Goal: Information Seeking & Learning: Learn about a topic

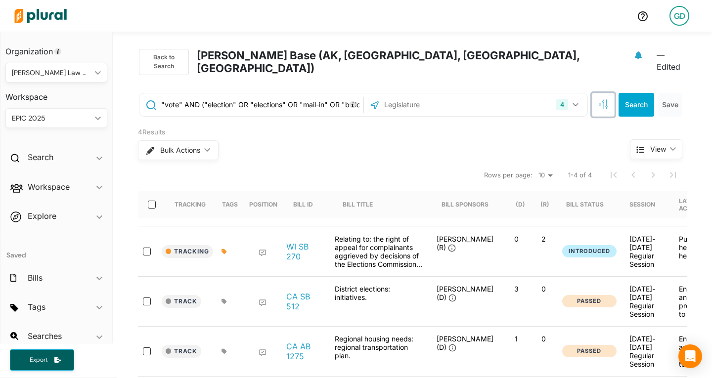
click at [598, 99] on icon "button" at bounding box center [603, 104] width 10 height 10
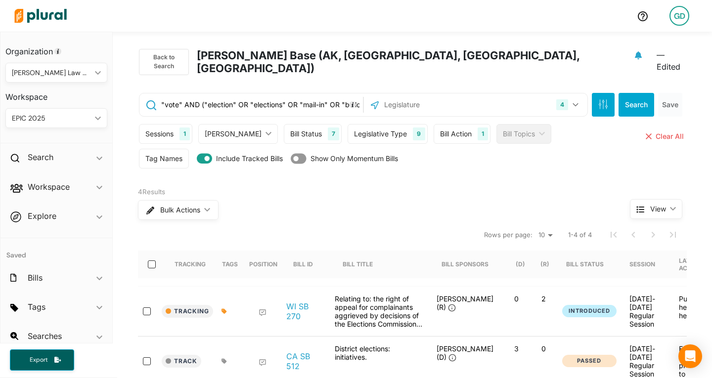
click at [434, 124] on div "Bill Action 1" at bounding box center [462, 134] width 57 height 20
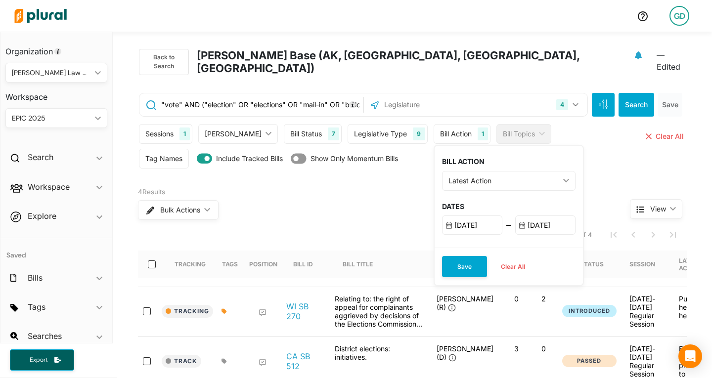
click at [456, 176] on div "Latest Action" at bounding box center [504, 181] width 111 height 10
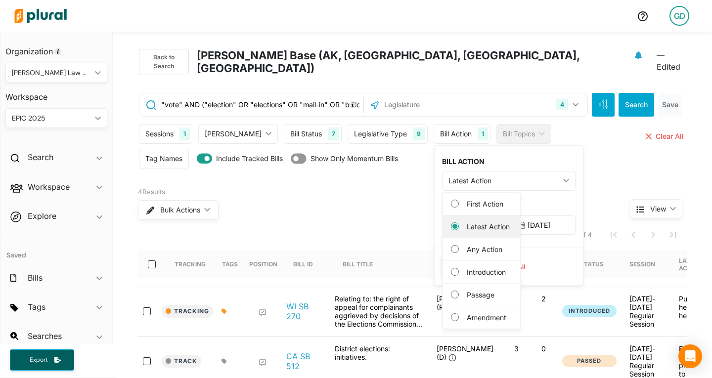
click at [467, 222] on label "Latest Action" at bounding box center [489, 227] width 44 height 10
click at [459, 223] on Action "Latest Action" at bounding box center [455, 227] width 8 height 8
click at [467, 222] on label "Latest Action" at bounding box center [489, 227] width 44 height 10
click at [451, 223] on Action "Latest Action" at bounding box center [455, 227] width 8 height 8
click at [467, 222] on label "Latest Action" at bounding box center [489, 227] width 44 height 10
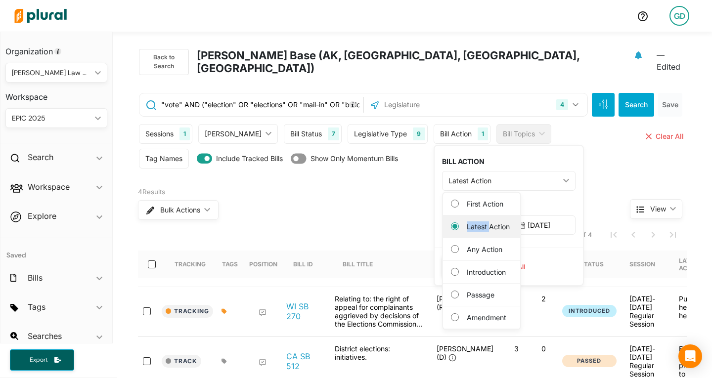
click at [451, 223] on Action "Latest Action" at bounding box center [455, 227] width 8 height 8
click at [515, 216] on input "9/22/2025" at bounding box center [545, 225] width 60 height 19
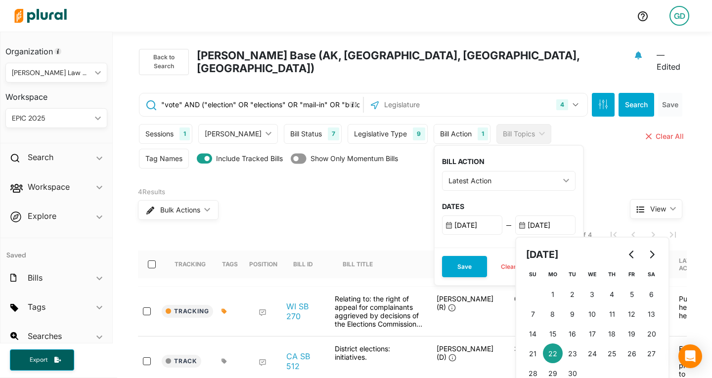
click at [442, 223] on input "9/18/2025" at bounding box center [472, 225] width 60 height 19
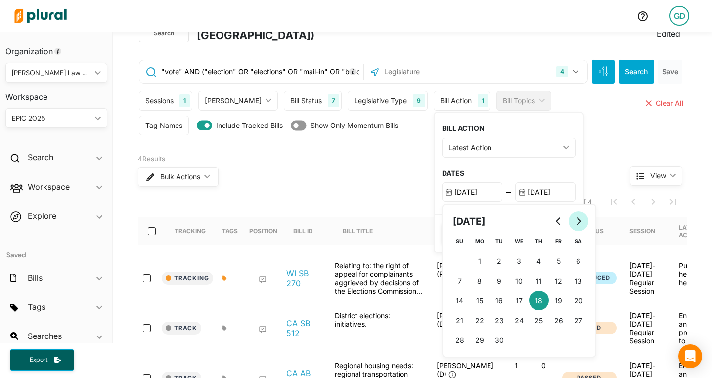
scroll to position [34, 0]
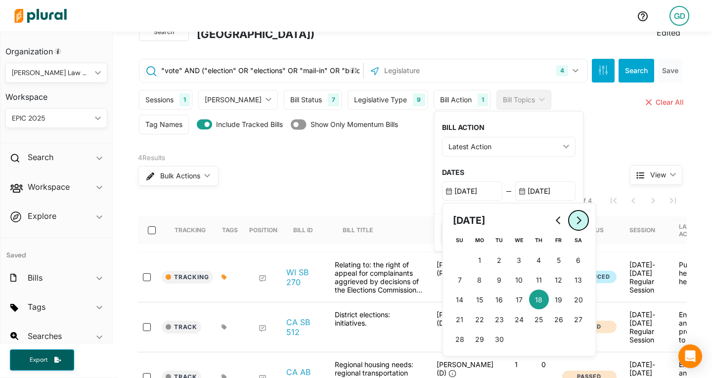
click at [575, 217] on icon "Go to next month" at bounding box center [579, 221] width 8 height 8
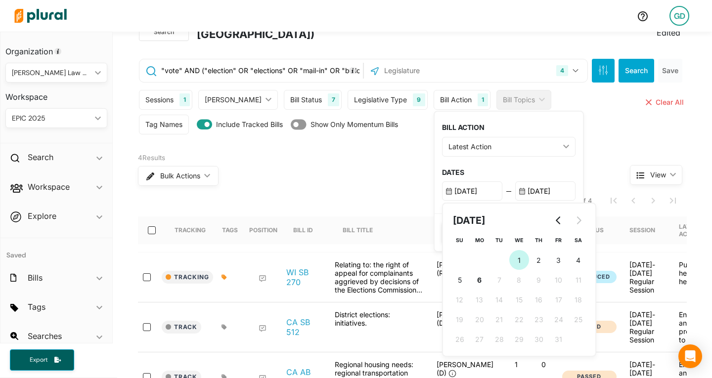
click at [509, 250] on button "1 1st October (Wednesday)" at bounding box center [519, 260] width 20 height 20
type input "10/1/2025"
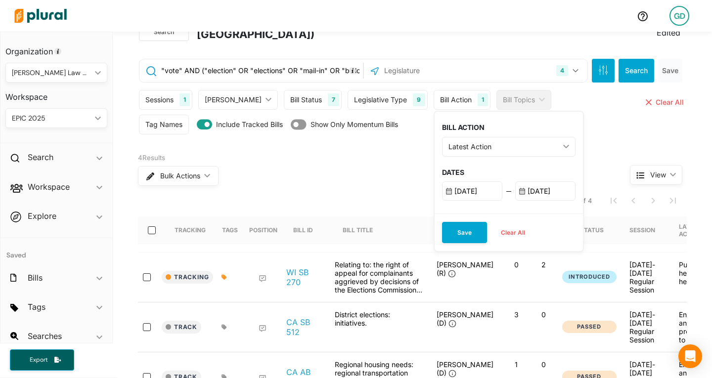
click at [522, 181] on input "9/22/2025" at bounding box center [545, 190] width 60 height 19
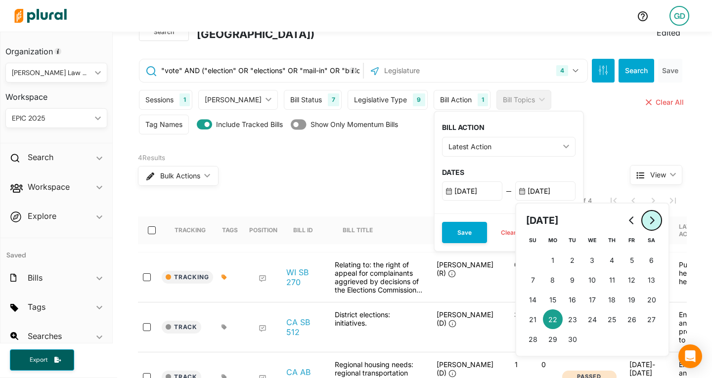
click at [642, 211] on button "Go to next month" at bounding box center [652, 221] width 20 height 20
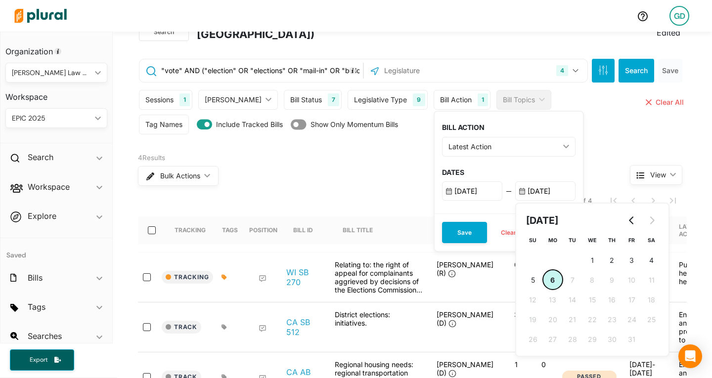
click at [543, 270] on button "6 6th October (Monday)" at bounding box center [553, 280] width 20 height 20
type input "10/6/2025"
click at [442, 222] on button "Save" at bounding box center [464, 232] width 45 height 21
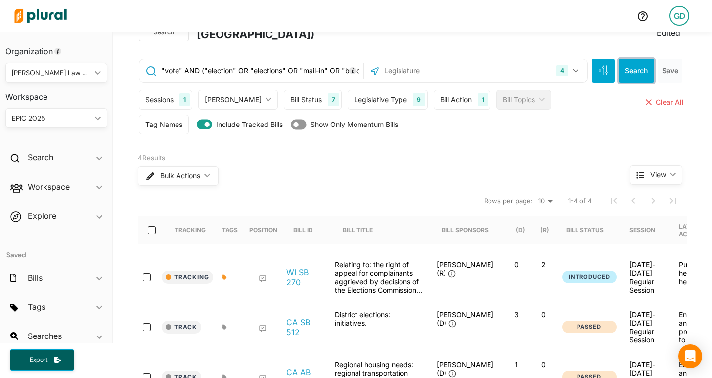
click at [634, 59] on button "Search" at bounding box center [637, 71] width 36 height 24
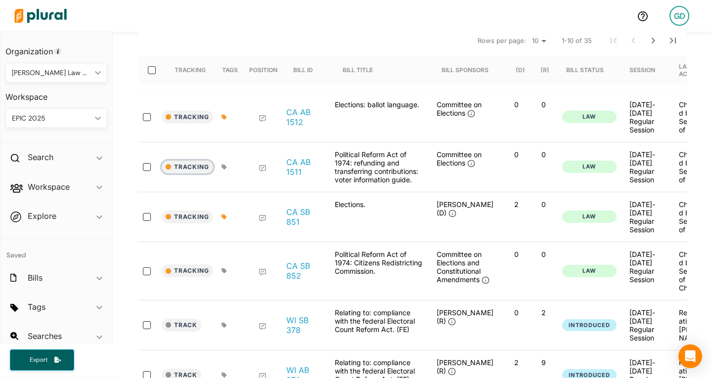
click at [189, 161] on button "Tracking" at bounding box center [187, 167] width 51 height 13
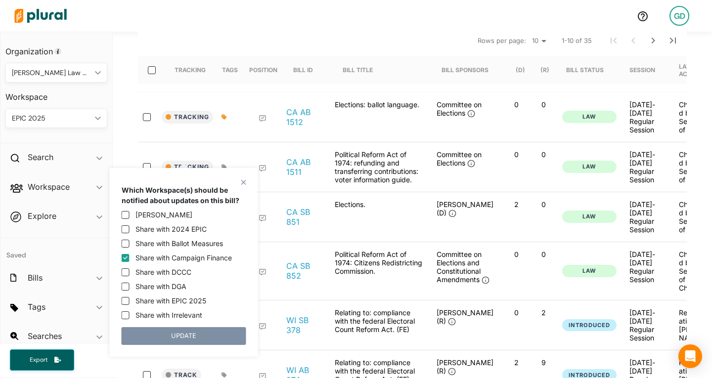
click at [220, 150] on div at bounding box center [228, 167] width 25 height 34
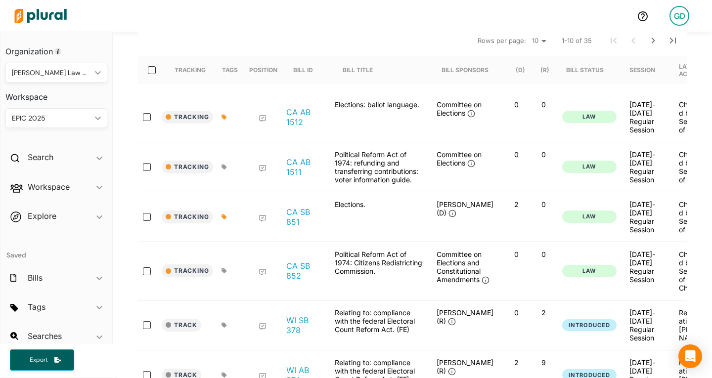
click at [222, 164] on icon at bounding box center [224, 166] width 5 height 5
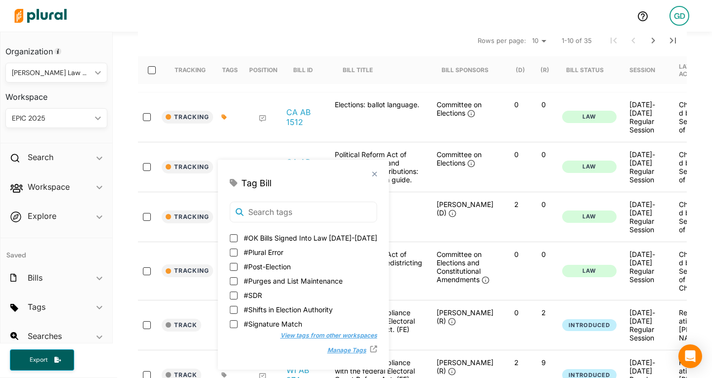
scroll to position [82, 0]
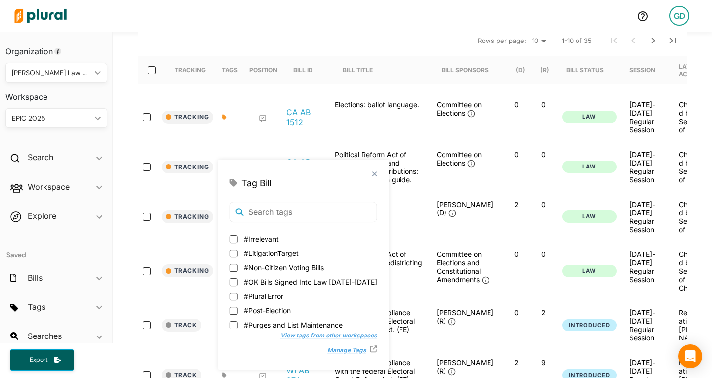
click at [262, 238] on span "#Irrelevant" at bounding box center [261, 239] width 35 height 10
click at [238, 238] on input "#Irrelevant" at bounding box center [234, 239] width 8 height 8
checkbox input "true"
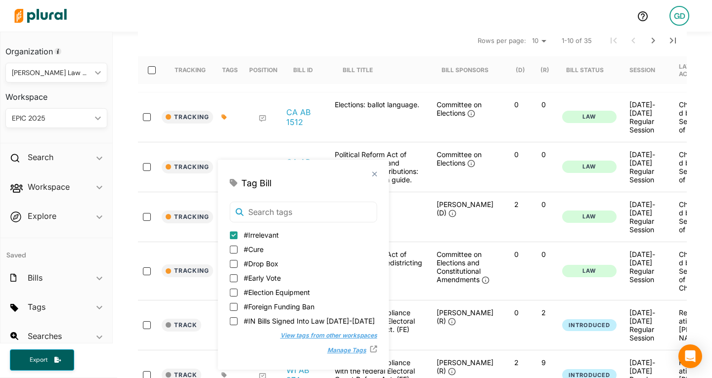
click at [241, 150] on div at bounding box center [261, 167] width 40 height 34
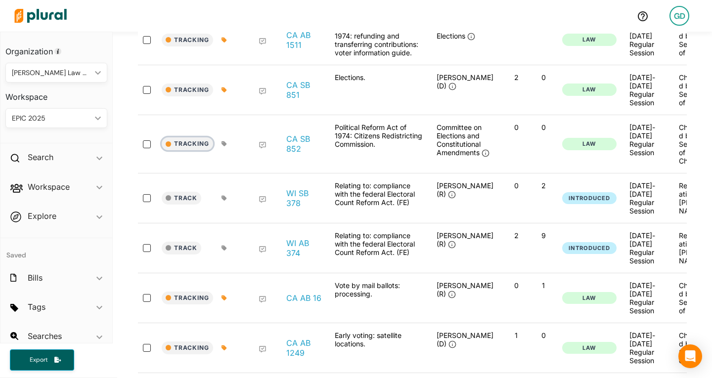
click at [190, 137] on button "Tracking" at bounding box center [187, 143] width 51 height 13
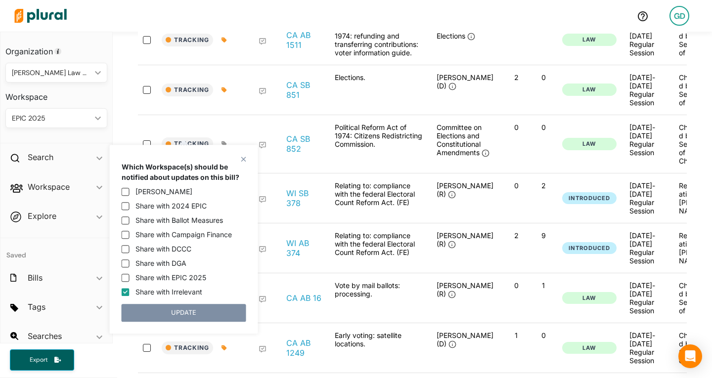
click at [241, 123] on div at bounding box center [261, 144] width 40 height 42
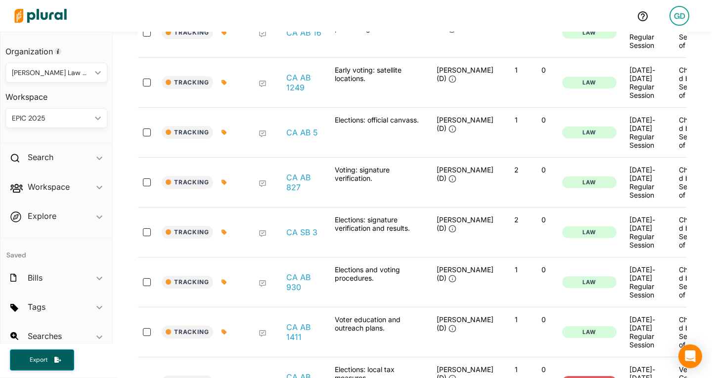
scroll to position [591, 0]
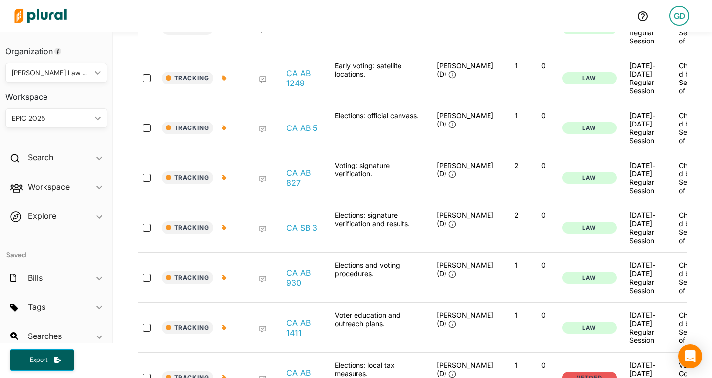
drag, startPoint x: 299, startPoint y: 239, endPoint x: 271, endPoint y: 232, distance: 29.0
click at [271, 232] on div at bounding box center [261, 228] width 40 height 34
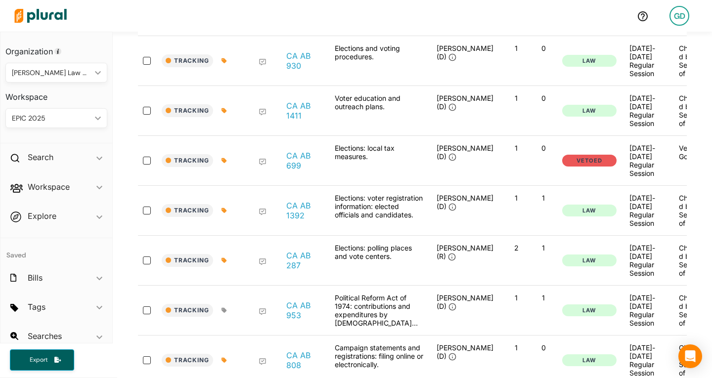
scroll to position [809, 0]
click at [222, 163] on icon at bounding box center [224, 160] width 5 height 6
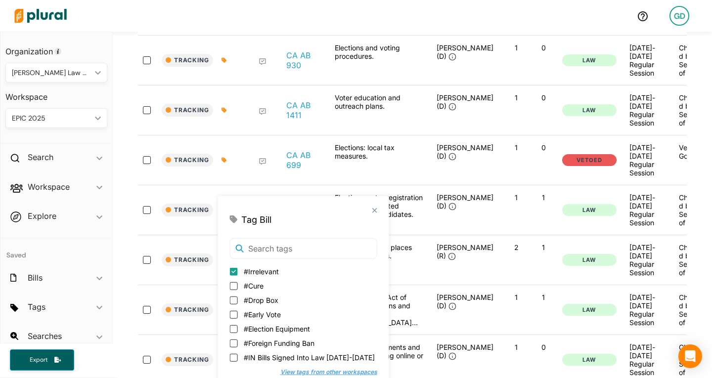
click at [247, 177] on div at bounding box center [261, 160] width 40 height 34
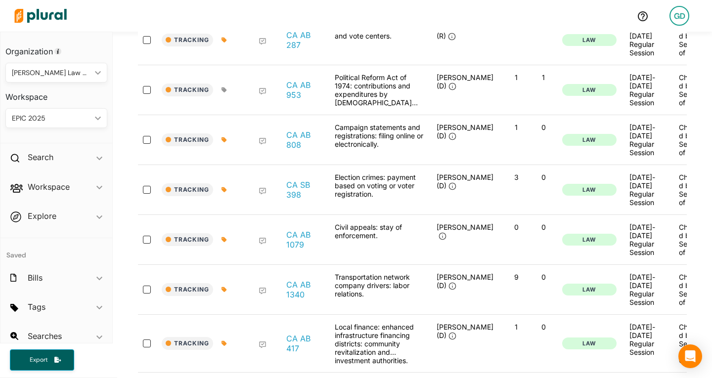
scroll to position [1030, 0]
click at [222, 142] on icon at bounding box center [224, 139] width 5 height 5
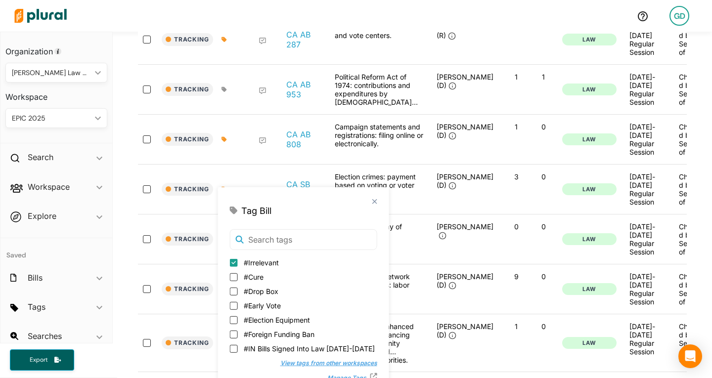
click at [241, 156] on div at bounding box center [261, 140] width 40 height 34
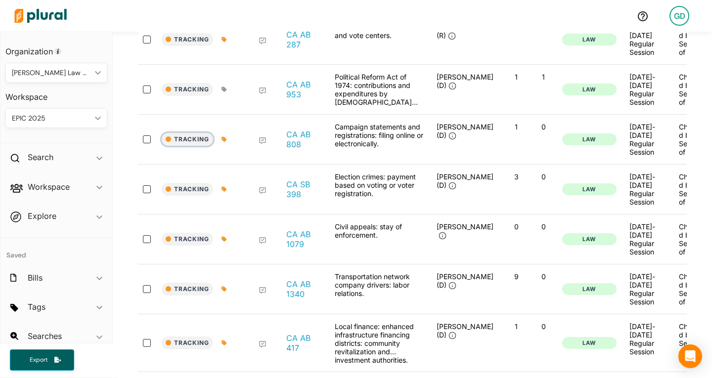
click at [183, 146] on button "Tracking" at bounding box center [187, 139] width 51 height 13
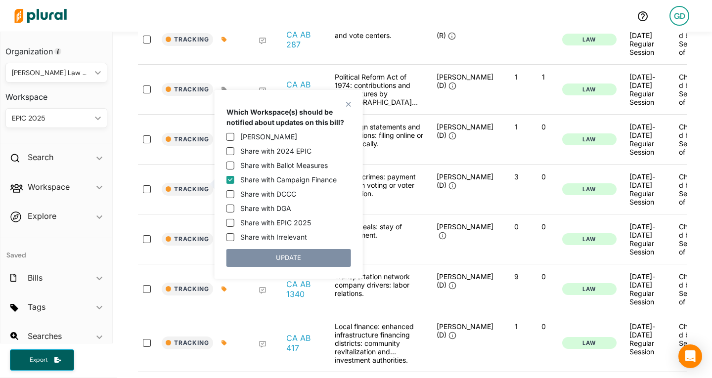
click at [193, 164] on div "Tracking CA AB 808 Campaign statements and registrations: filing online or elec…" at bounding box center [482, 140] width 689 height 50
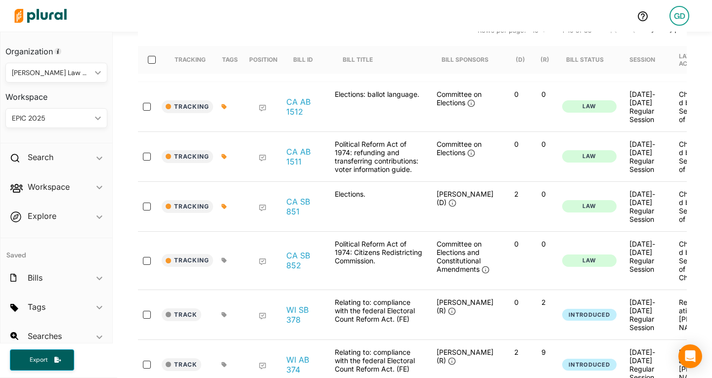
scroll to position [0, 0]
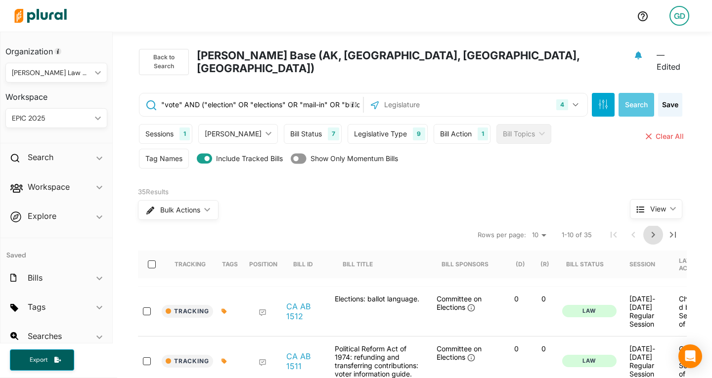
click at [647, 229] on icon "Next Page" at bounding box center [653, 235] width 12 height 12
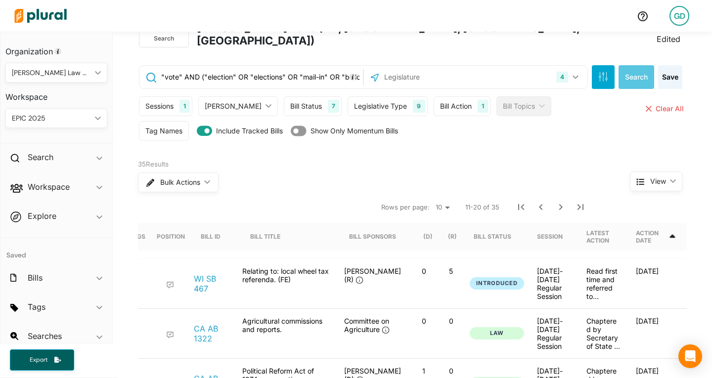
scroll to position [14, 0]
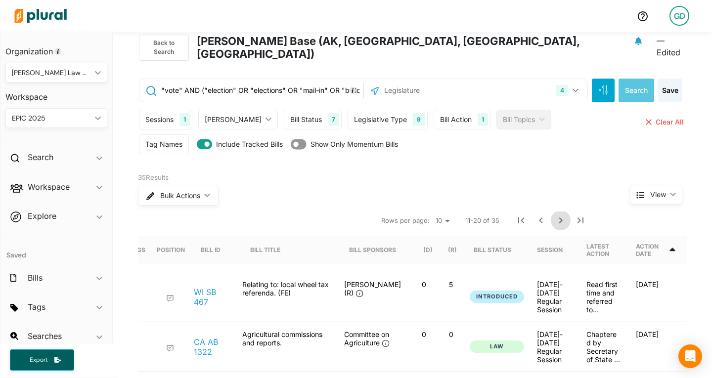
click at [555, 215] on icon "Next Page" at bounding box center [561, 221] width 12 height 12
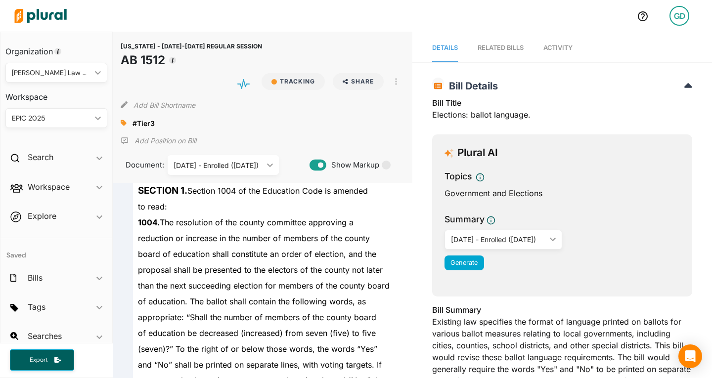
click at [554, 54] on link "Activity" at bounding box center [557, 48] width 29 height 28
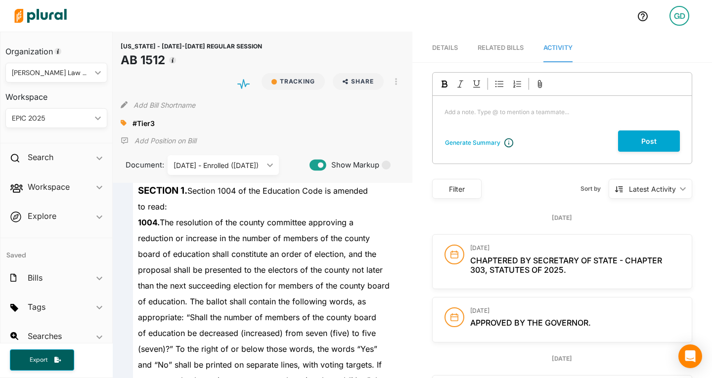
click at [463, 190] on div "Filter" at bounding box center [457, 189] width 37 height 10
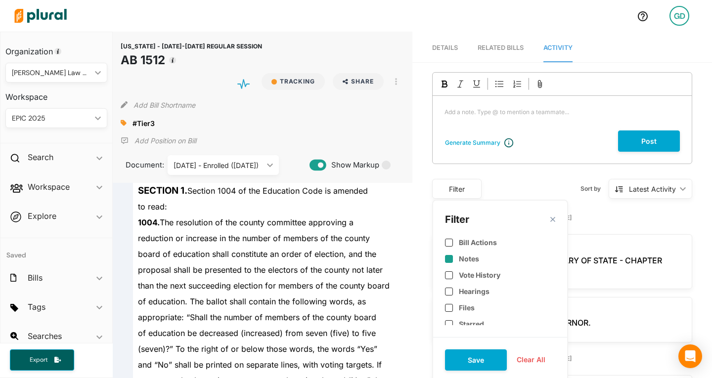
click at [464, 256] on label "Notes" at bounding box center [469, 259] width 20 height 8
checkbox input "true"
click at [481, 361] on button "Save" at bounding box center [476, 360] width 62 height 21
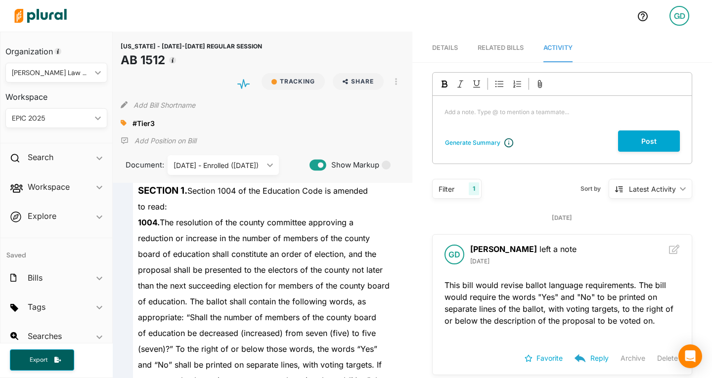
scroll to position [107, 0]
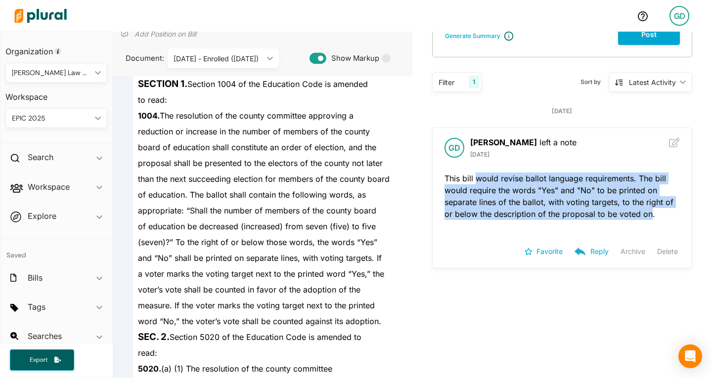
drag, startPoint x: 471, startPoint y: 179, endPoint x: 646, endPoint y: 215, distance: 178.7
click at [646, 215] on p "This bill would revise ballot language requirements. The bill would require the…" at bounding box center [562, 196] width 235 height 47
copy p "would revise ballot language requirements. The bill would require the words "Ye…"
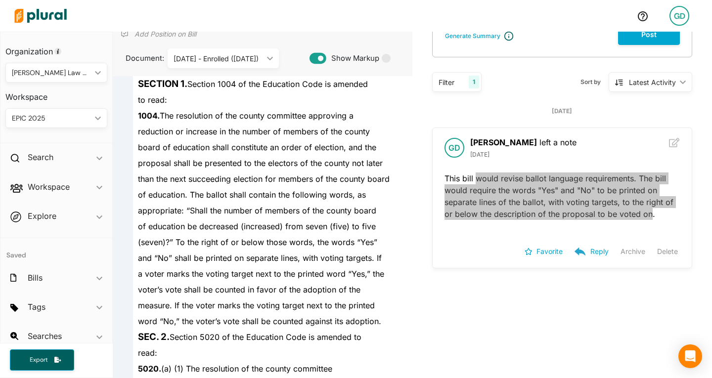
scroll to position [0, 0]
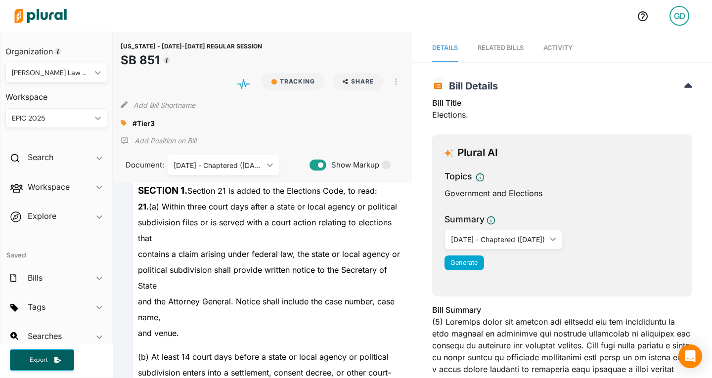
click at [552, 43] on link "Activity" at bounding box center [557, 48] width 29 height 28
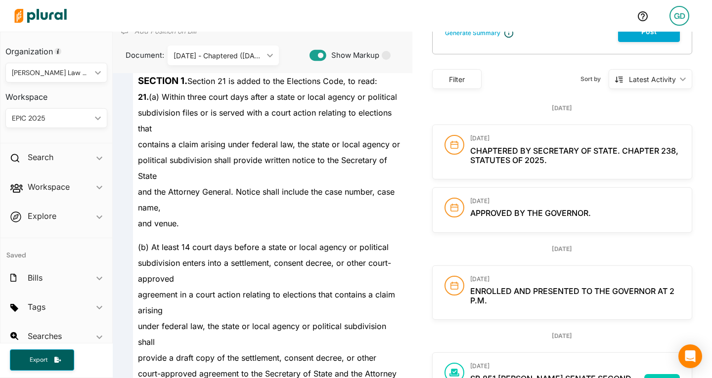
scroll to position [107, 0]
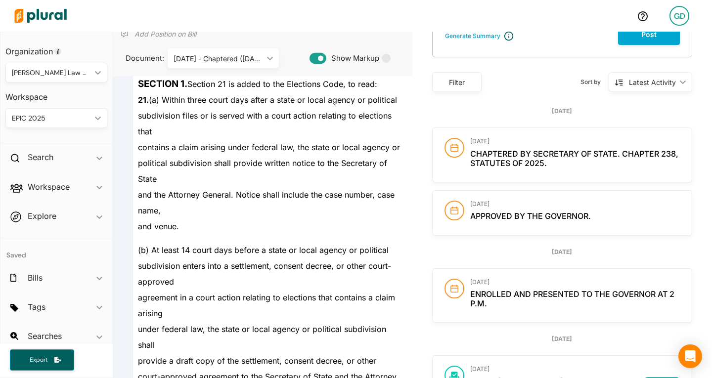
click at [450, 85] on div "Filter" at bounding box center [457, 82] width 37 height 10
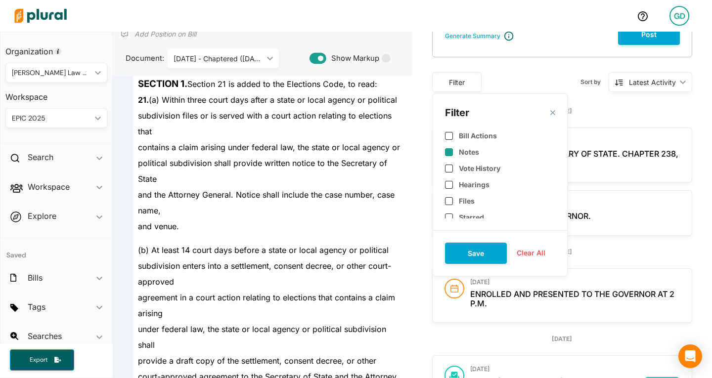
click at [459, 150] on label "Notes" at bounding box center [469, 152] width 20 height 8
checkbox input "true"
click at [473, 251] on button "Save" at bounding box center [476, 253] width 62 height 21
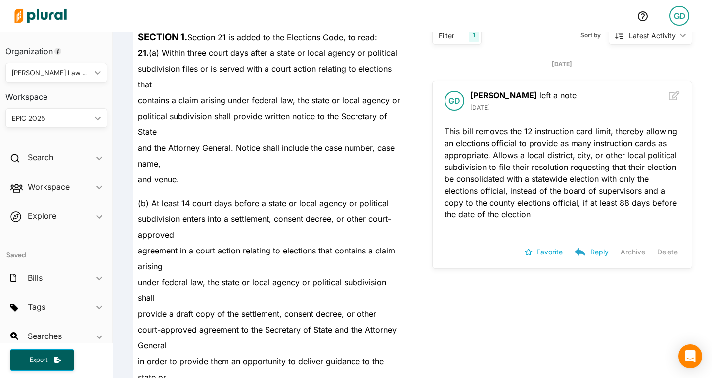
scroll to position [0, 0]
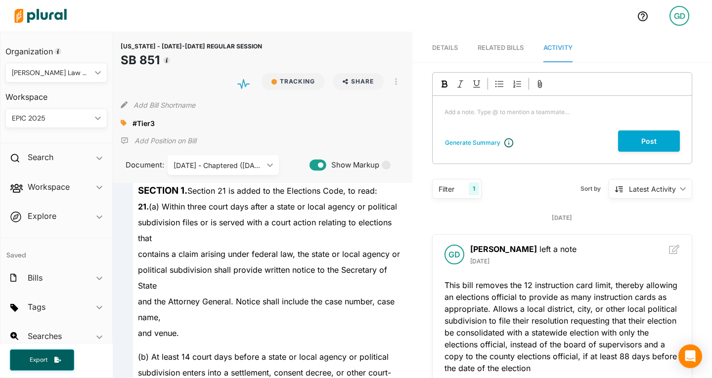
click at [456, 44] on nav "Details RELATED BILLS Activity" at bounding box center [562, 47] width 300 height 31
click at [433, 43] on link "Details" at bounding box center [445, 48] width 26 height 28
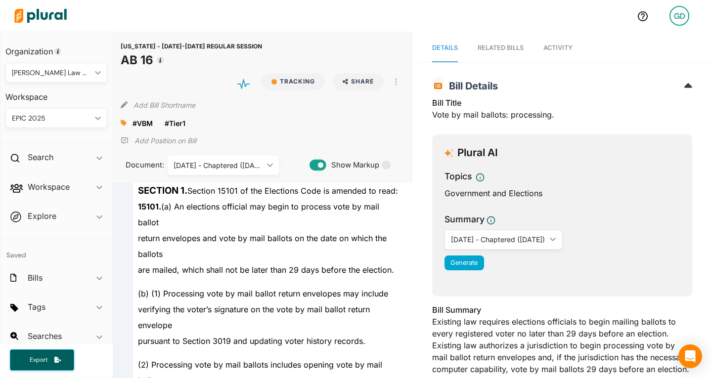
click at [543, 58] on link "Activity" at bounding box center [557, 48] width 29 height 28
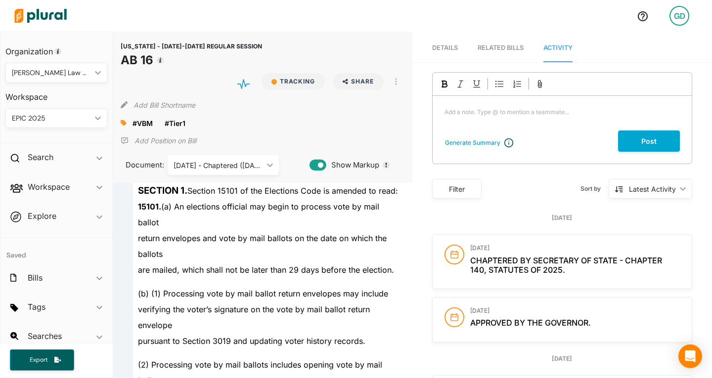
click at [455, 192] on div "Filter" at bounding box center [457, 189] width 37 height 10
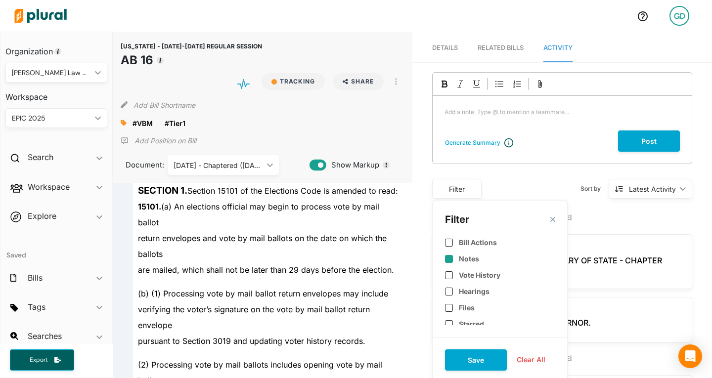
click at [474, 258] on label "Notes" at bounding box center [469, 259] width 20 height 8
checkbox input "true"
click at [478, 368] on button "Save" at bounding box center [476, 360] width 62 height 21
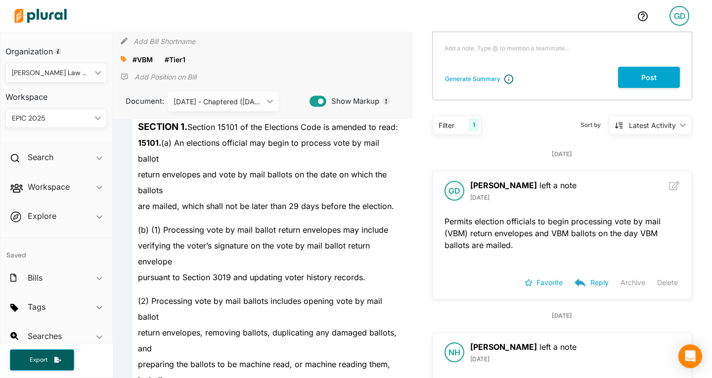
scroll to position [88, 0]
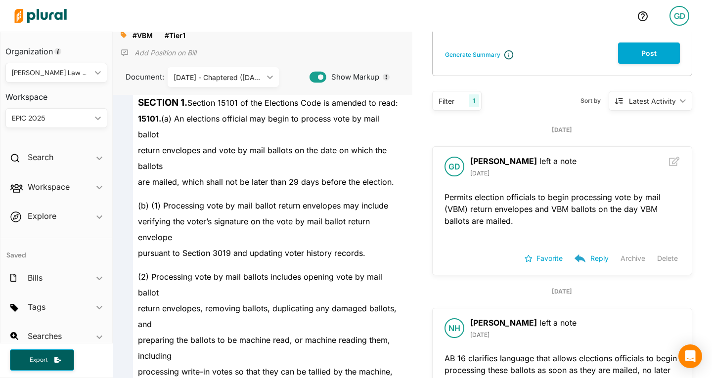
click at [460, 204] on p "Permits election officials to begin processing vote by mail (VBM) return envelo…" at bounding box center [562, 209] width 235 height 36
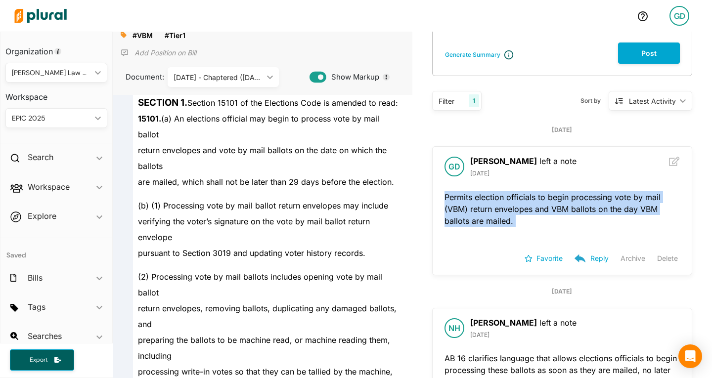
click at [460, 204] on p "Permits election officials to begin processing vote by mail (VBM) return envelo…" at bounding box center [562, 209] width 235 height 36
copy div "Permits election officials to begin processing vote by mail (VBM) return envelo…"
click at [460, 204] on p "Permits election officials to begin processing vote by mail (VBM) return envelo…" at bounding box center [562, 209] width 235 height 36
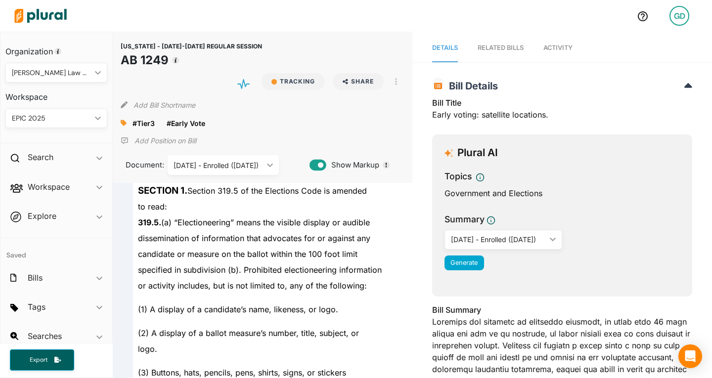
click at [557, 45] on span "Activity" at bounding box center [557, 47] width 29 height 7
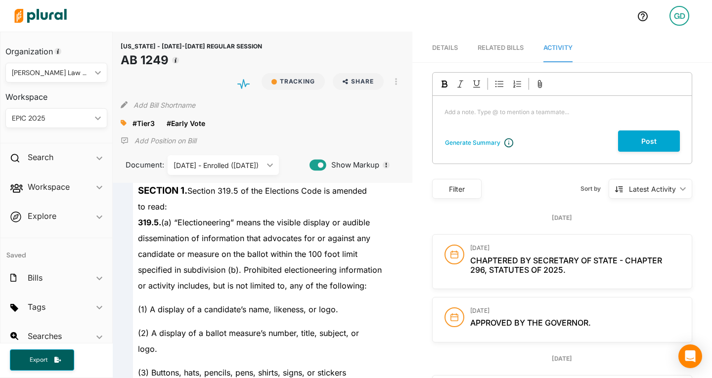
click at [445, 197] on div "Filter" at bounding box center [456, 189] width 49 height 20
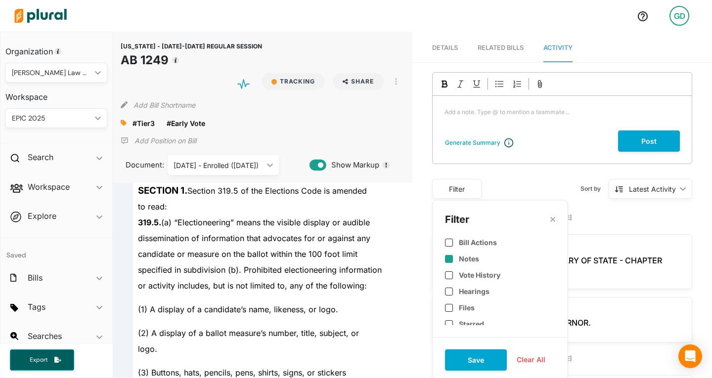
click at [463, 263] on label "Notes" at bounding box center [469, 259] width 20 height 8
checkbox input "true"
click at [481, 358] on button "Save" at bounding box center [476, 360] width 62 height 21
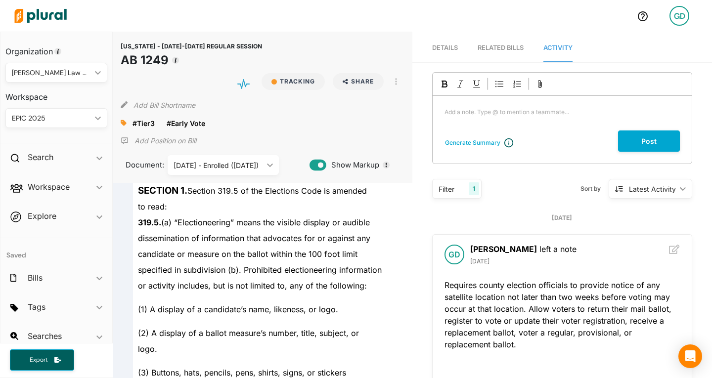
click at [470, 306] on p "Requires county election officials to provide notice of any satellite location …" at bounding box center [562, 314] width 235 height 71
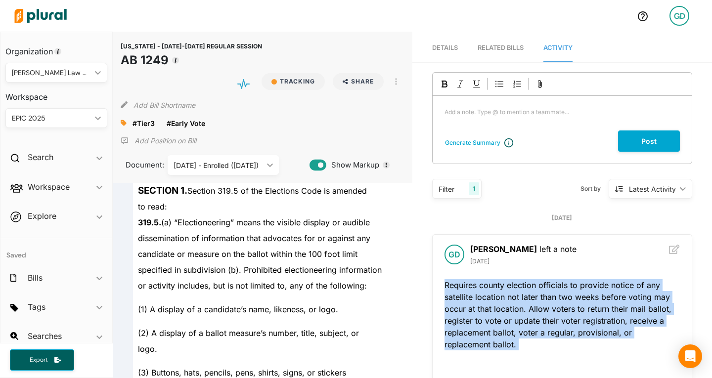
click at [470, 306] on p "Requires county election officials to provide notice of any satellite location …" at bounding box center [562, 314] width 235 height 71
copy div "Requires county election officials to provide notice of any satellite location …"
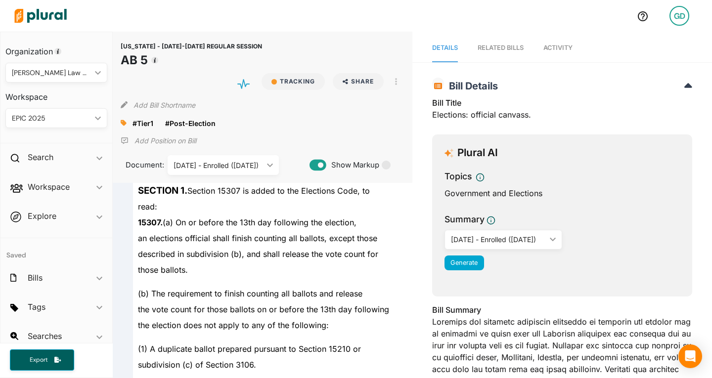
click at [557, 45] on span "Activity" at bounding box center [557, 47] width 29 height 7
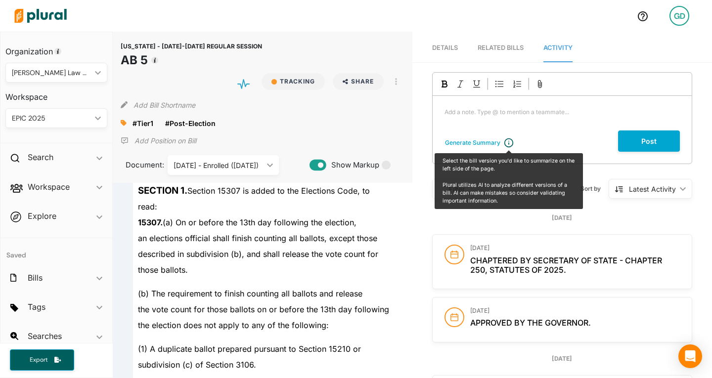
click at [459, 185] on span "Select the bill version you'd like to summarize on the left side of the page. P…" at bounding box center [509, 181] width 132 height 46
click at [374, 229] on div "15307. (a) On or before the 13th day following the election," at bounding box center [267, 223] width 268 height 16
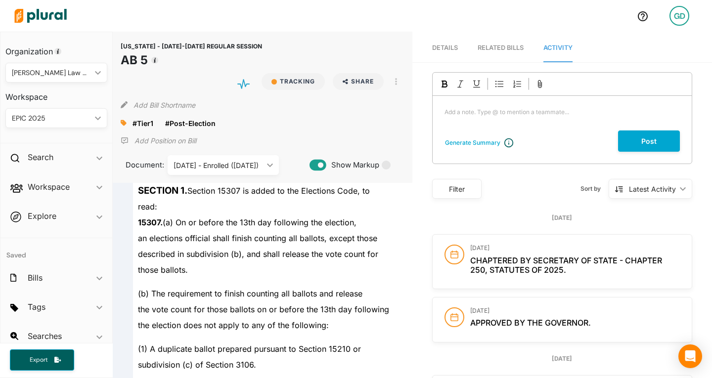
scroll to position [70, 0]
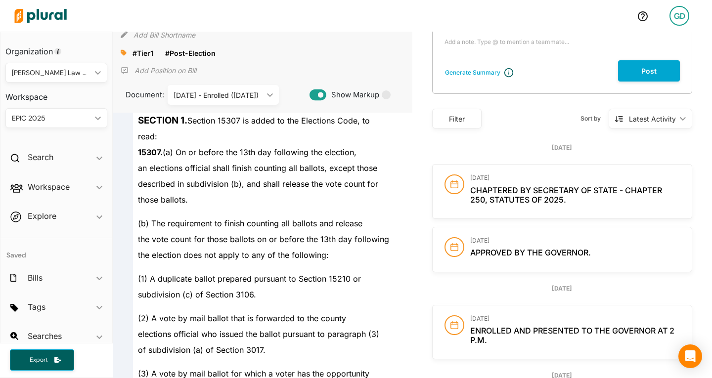
click at [469, 109] on div "Filter" at bounding box center [456, 119] width 49 height 20
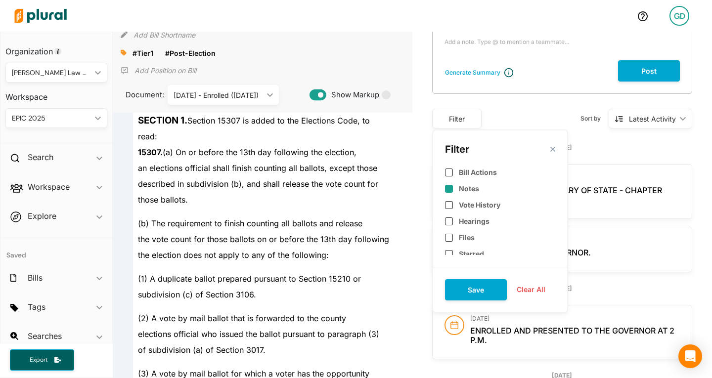
click at [463, 187] on label "Notes" at bounding box center [469, 188] width 20 height 8
checkbox input "true"
click at [474, 289] on button "Save" at bounding box center [476, 289] width 62 height 21
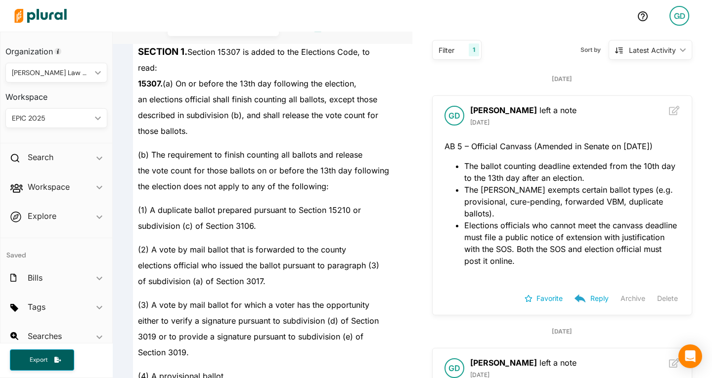
scroll to position [139, 0]
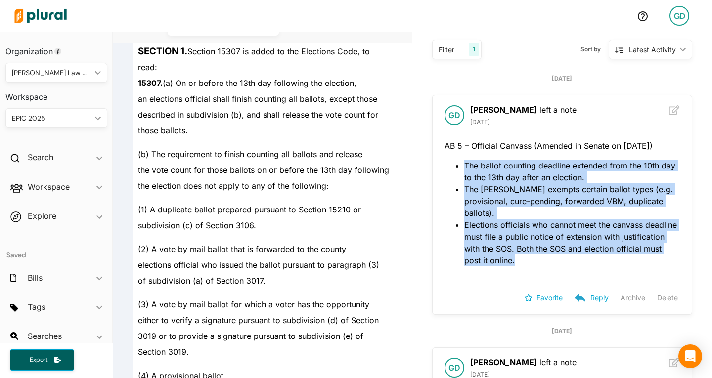
drag, startPoint x: 459, startPoint y: 178, endPoint x: 565, endPoint y: 271, distance: 140.2
click at [565, 267] on ul "The ballot counting deadline extended from the 10th day to the 13th day after a…" at bounding box center [562, 213] width 235 height 107
copy ul "The ballot counting deadline extended from the 10th day to the 13th day after a…"
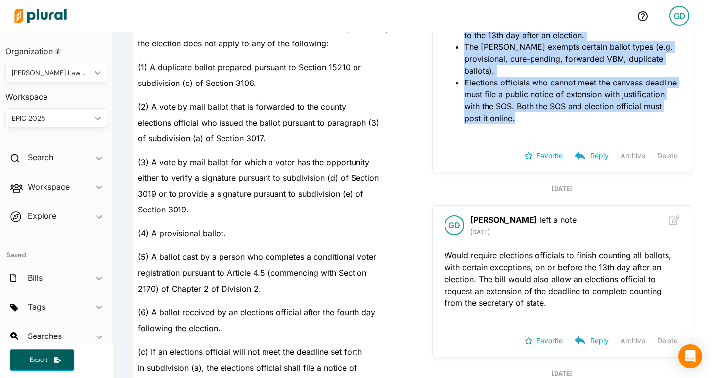
scroll to position [266, 0]
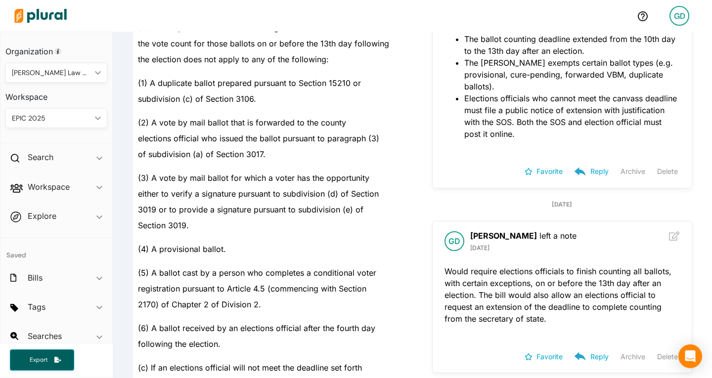
click at [492, 309] on p "Would require elections officials to finish counting all ballots, with certain …" at bounding box center [562, 295] width 235 height 59
click at [450, 291] on p "Would require elections officials to finish counting all ballots, with certain …" at bounding box center [562, 295] width 235 height 59
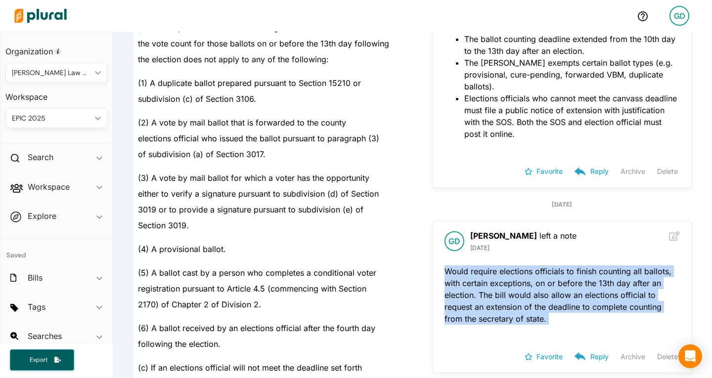
click at [450, 291] on p "Would require elections officials to finish counting all ballots, with certain …" at bounding box center [562, 295] width 235 height 59
copy div "Would require elections officials to finish counting all ballots, with certain …"
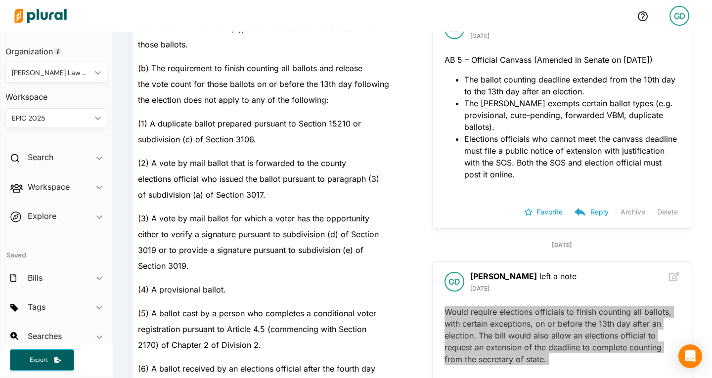
scroll to position [225, 0]
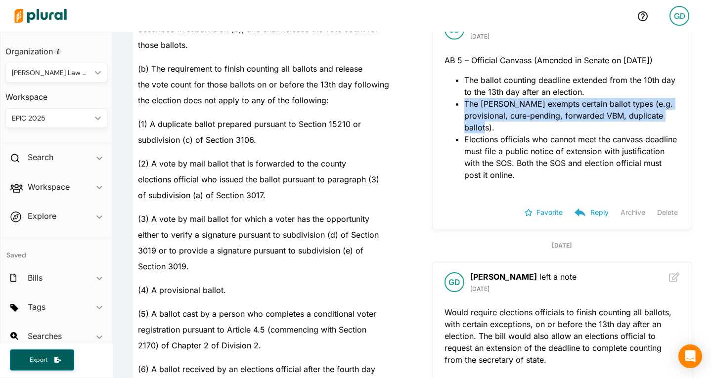
drag, startPoint x: 460, startPoint y: 117, endPoint x: 493, endPoint y: 135, distance: 37.0
click at [493, 134] on li "The bill still exempts certain ballot types (e.g. provisional, cure-pending, fo…" at bounding box center [572, 116] width 216 height 36
copy li "The bill still exempts certain ballot types (e.g. provisional, cure-pending, fo…"
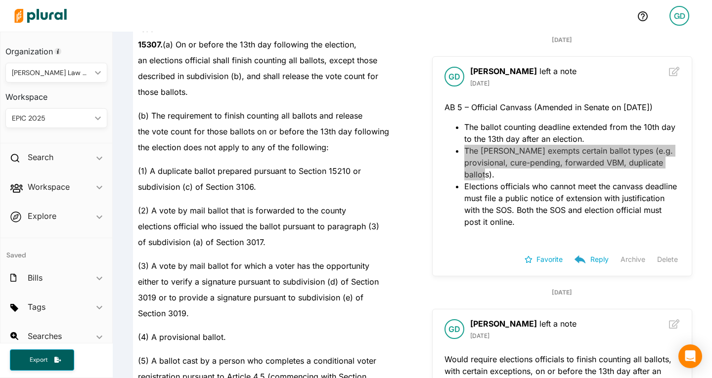
scroll to position [0, 0]
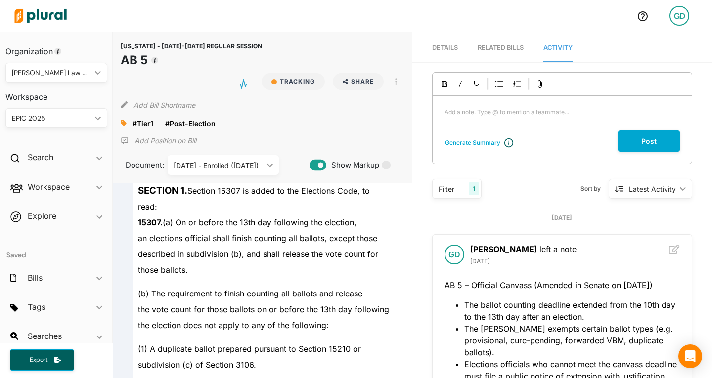
click at [272, 134] on div "CALIFORNIA - 2025-2026 REGULAR SESSION AB 5 Tracking Share Email LinkedIn X Fac…" at bounding box center [263, 107] width 300 height 151
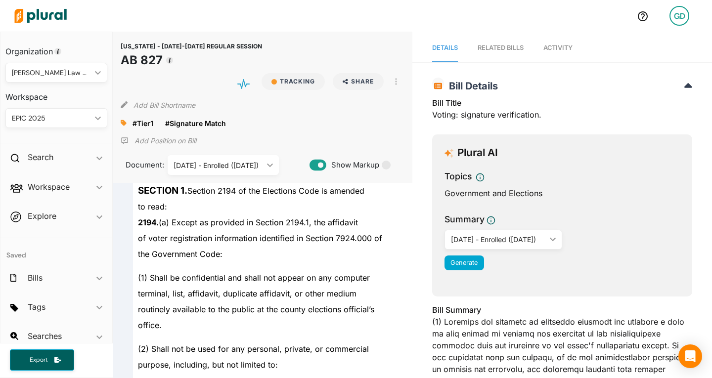
click at [565, 49] on span "Activity" at bounding box center [557, 47] width 29 height 7
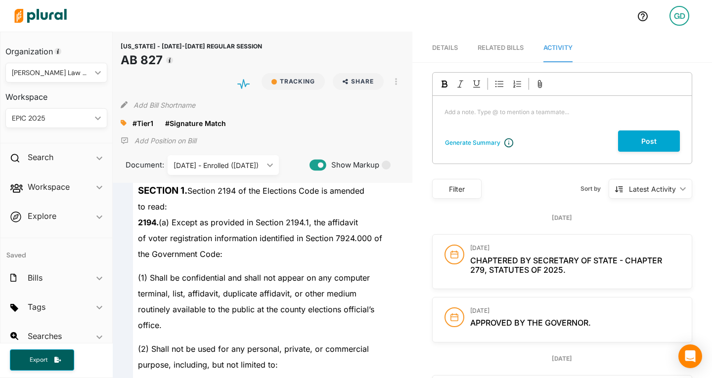
click at [459, 192] on div "Filter" at bounding box center [457, 189] width 37 height 10
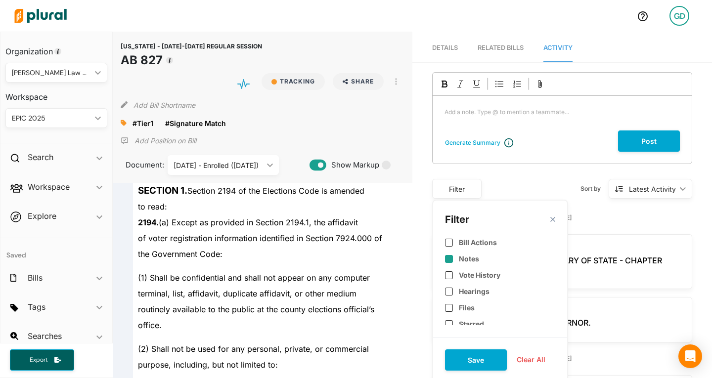
click at [469, 261] on label "Notes" at bounding box center [469, 259] width 20 height 8
checkbox input "true"
click at [478, 355] on button "Save" at bounding box center [476, 360] width 62 height 21
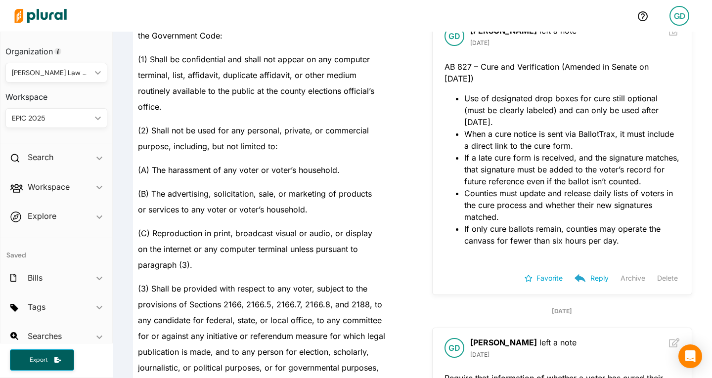
scroll to position [224, 0]
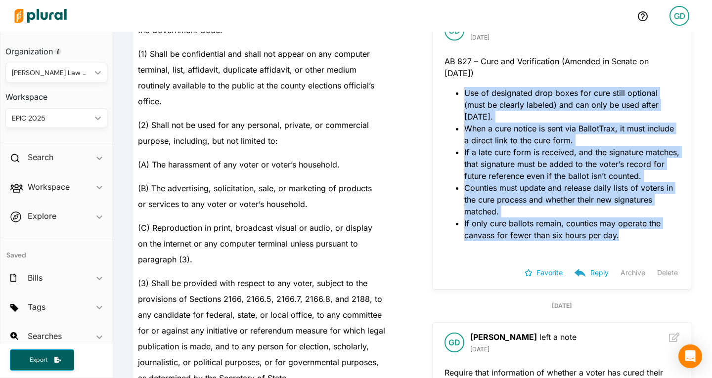
drag, startPoint x: 462, startPoint y: 93, endPoint x: 621, endPoint y: 244, distance: 219.0
click at [621, 241] on ul "Use of designated drop boxes for cure still optional (must be clearly labeled) …" at bounding box center [562, 164] width 235 height 154
copy ul "Use of designated drop boxes for cure still optional (must be clearly labeled) …"
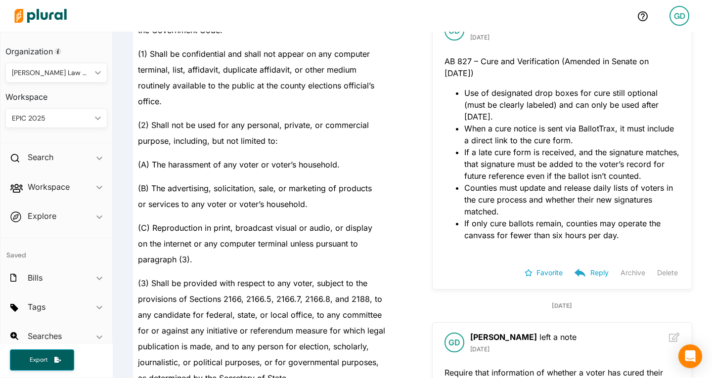
click at [207, 117] on div "(2) Shall not be used for any personal, private, or commercial" at bounding box center [267, 121] width 268 height 24
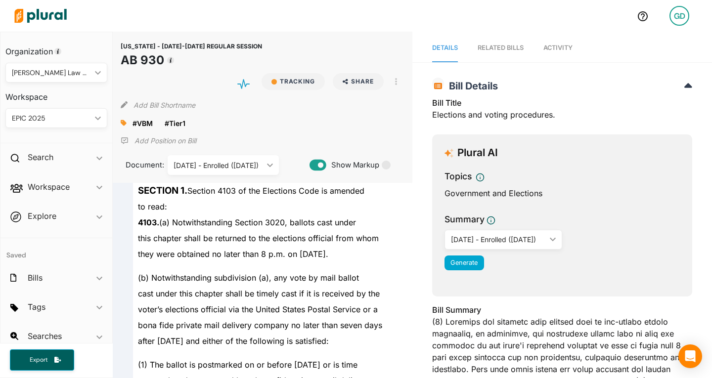
click at [543, 50] on span "Activity" at bounding box center [557, 47] width 29 height 7
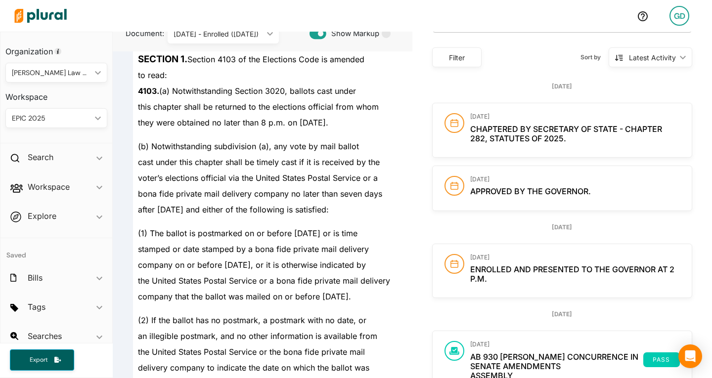
scroll to position [113, 0]
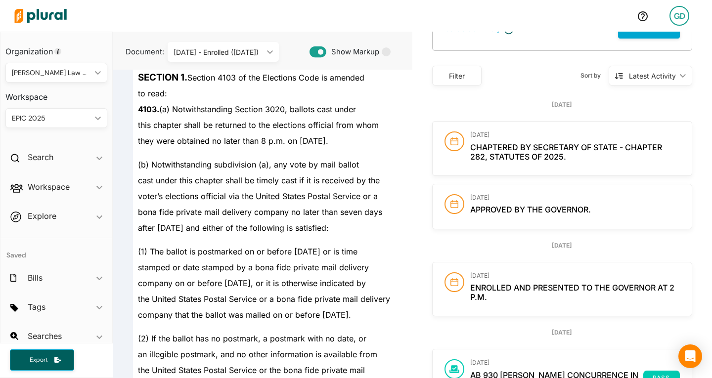
click at [455, 80] on div "Filter" at bounding box center [457, 76] width 37 height 10
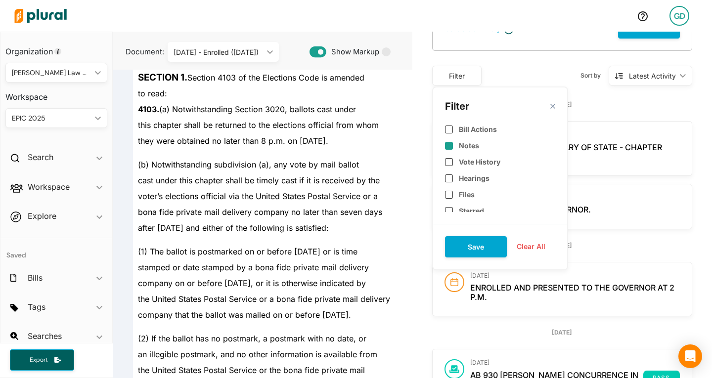
click at [462, 146] on label "Notes" at bounding box center [469, 145] width 20 height 8
checkbox input "true"
click at [482, 240] on button "Save" at bounding box center [476, 246] width 62 height 21
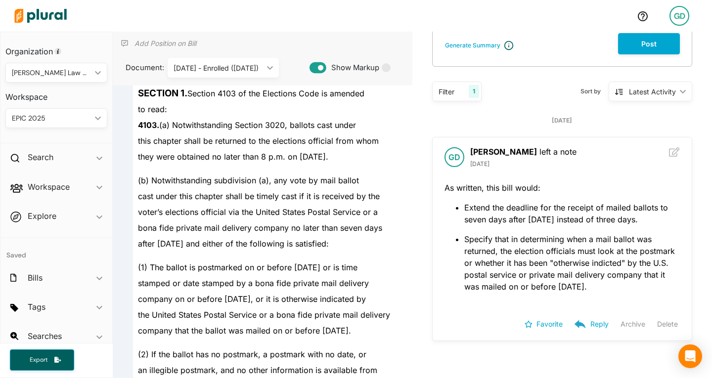
scroll to position [107, 0]
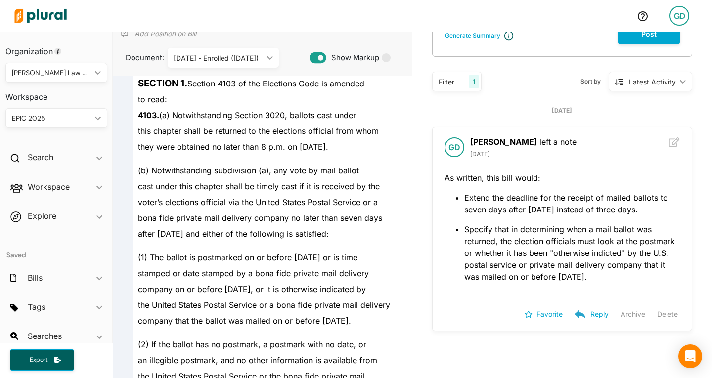
click at [487, 256] on li "Specify that in determining when a mail ballot was returned, the election offic…" at bounding box center [572, 253] width 216 height 59
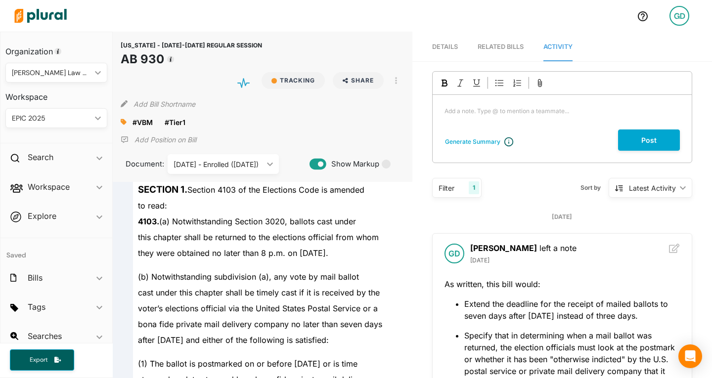
scroll to position [114, 0]
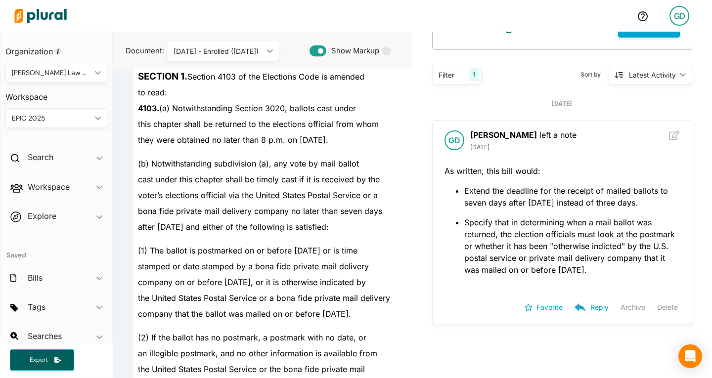
drag, startPoint x: 461, startPoint y: 187, endPoint x: 621, endPoint y: 278, distance: 184.3
click at [621, 278] on span "As written, this bill would: Extend the deadline for the receipt of mailed ball…" at bounding box center [562, 224] width 235 height 119
copy span "Extend the deadline for the receipt of mailed ballots to seven days after Elect…"
click at [301, 156] on div "(b) Notwithstanding subdivision (a), any vote by mail ballot" at bounding box center [267, 160] width 268 height 24
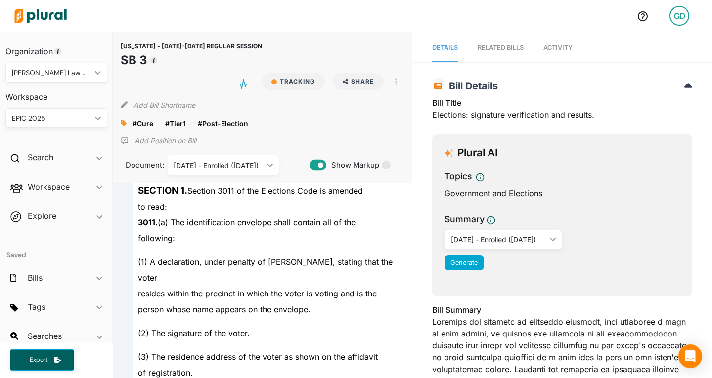
click at [546, 46] on span "Activity" at bounding box center [557, 47] width 29 height 7
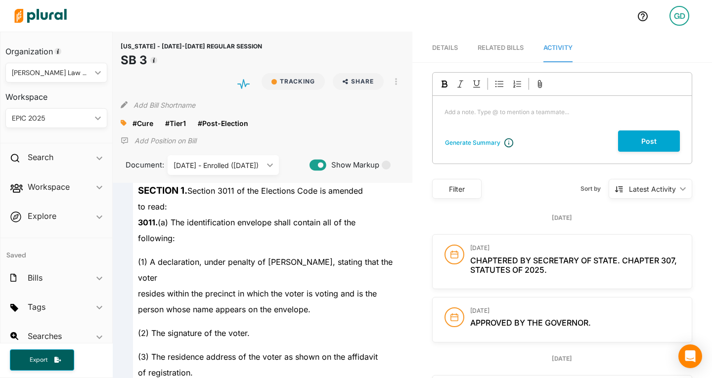
click at [464, 198] on div "Filter" at bounding box center [456, 189] width 49 height 20
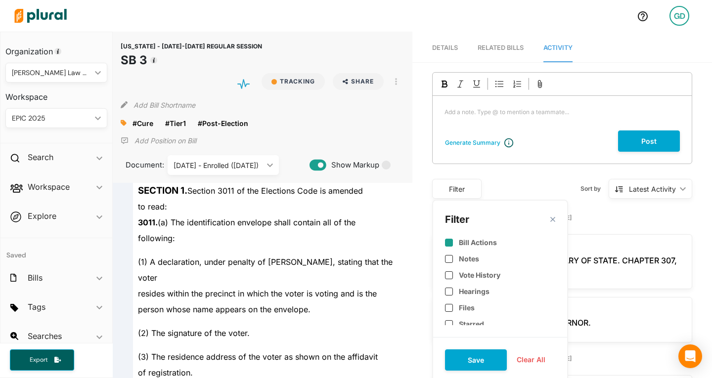
click at [470, 250] on div "Bill Actions" at bounding box center [500, 238] width 110 height 24
checkbox input "true"
click at [469, 262] on label "Notes" at bounding box center [469, 259] width 20 height 8
checkbox input "true"
click at [473, 244] on label "Bill Actions" at bounding box center [478, 242] width 38 height 8
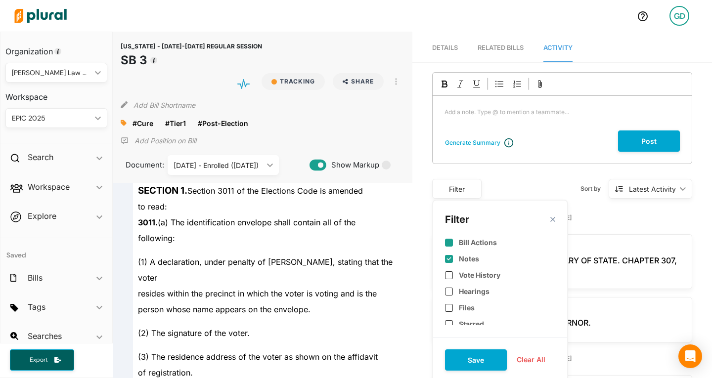
checkbox input "false"
click at [476, 360] on button "Save" at bounding box center [476, 360] width 62 height 21
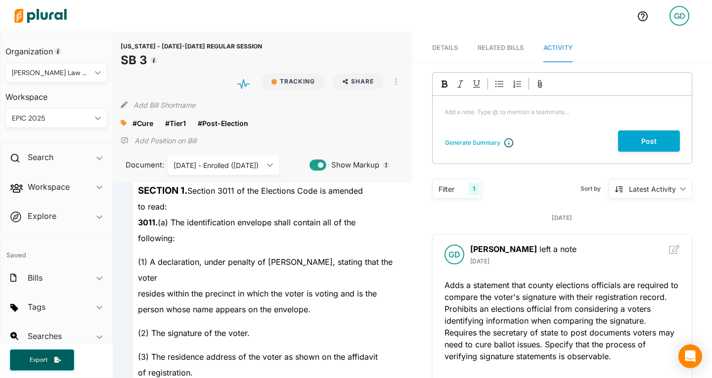
scroll to position [150, 0]
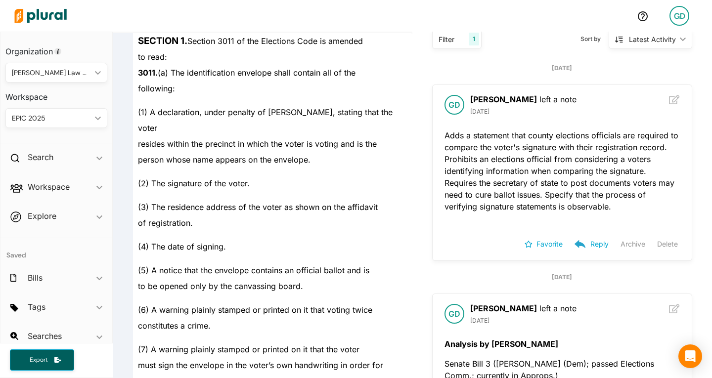
click at [544, 199] on p "Adds a statement that county elections officials are required to compare the vo…" at bounding box center [562, 171] width 235 height 83
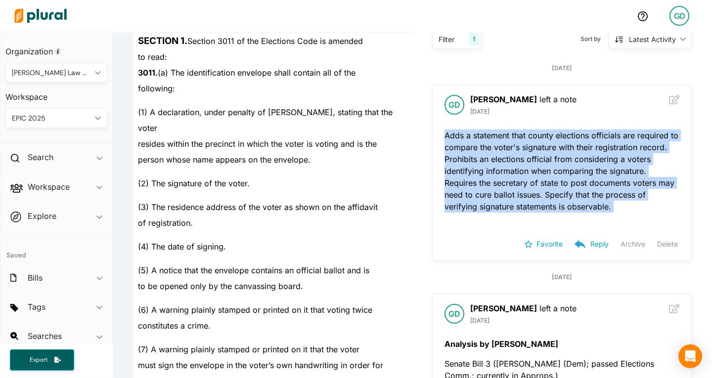
click at [544, 199] on p "Adds a statement that county elections officials are required to compare the vo…" at bounding box center [562, 171] width 235 height 83
copy div "Adds a statement that county elections officials are required to compare the vo…"
click at [480, 173] on p "Adds a statement that county elections officials are required to compare the vo…" at bounding box center [562, 171] width 235 height 83
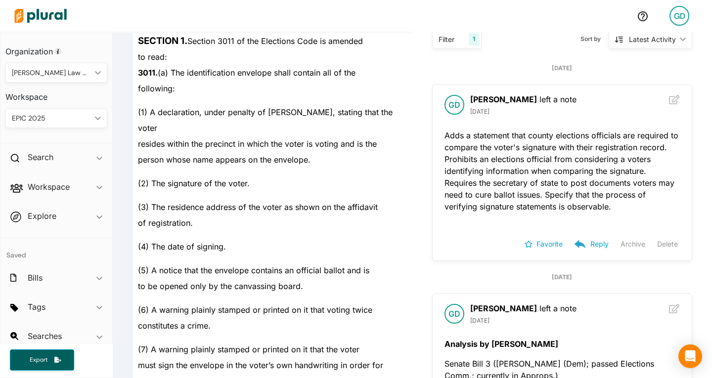
click at [351, 202] on span "(3) The residence address of the voter as shown on the affidavit" at bounding box center [258, 207] width 240 height 10
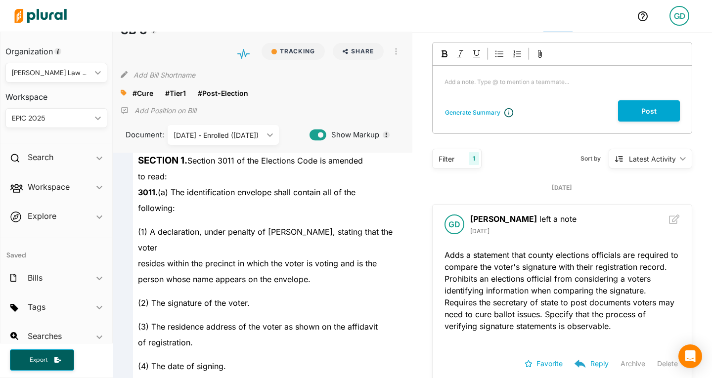
scroll to position [0, 0]
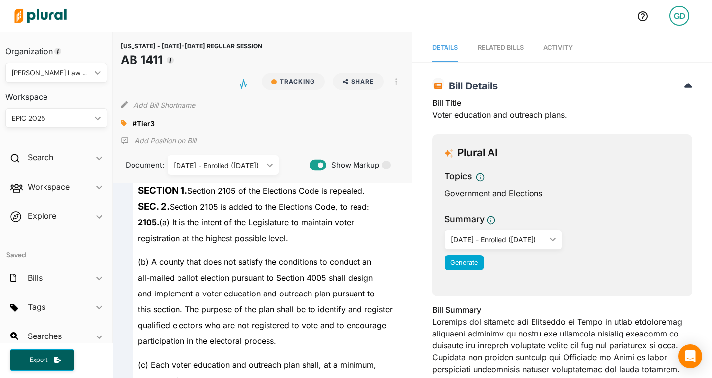
click at [552, 45] on span "Activity" at bounding box center [557, 47] width 29 height 7
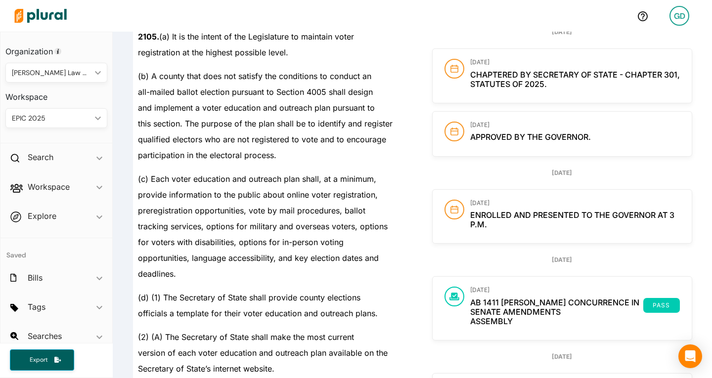
scroll to position [16, 0]
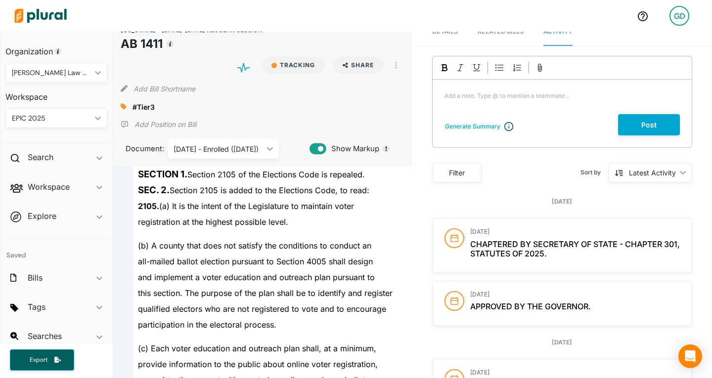
click at [450, 169] on div "Filter" at bounding box center [457, 173] width 37 height 10
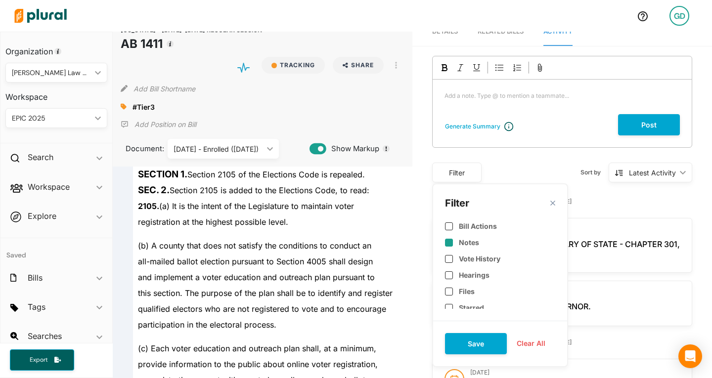
click at [465, 248] on div "Notes" at bounding box center [500, 242] width 110 height 16
checkbox input "true"
click at [466, 338] on button "Save" at bounding box center [476, 343] width 62 height 21
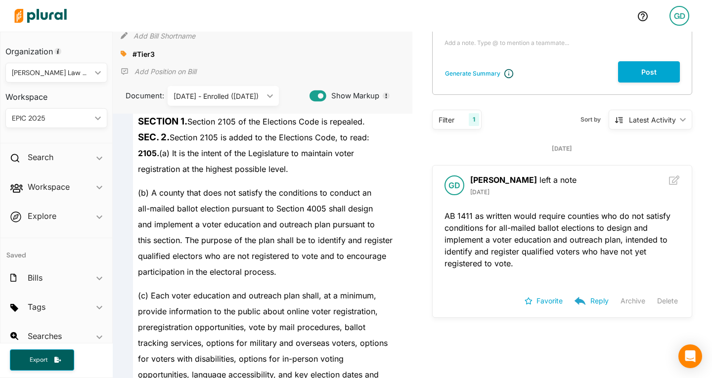
scroll to position [71, 0]
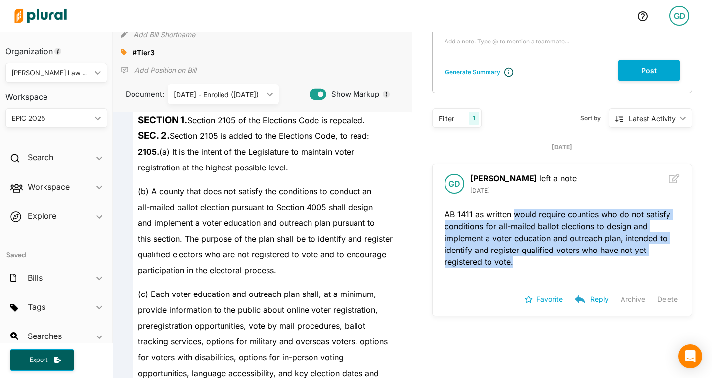
drag, startPoint x: 519, startPoint y: 262, endPoint x: 509, endPoint y: 215, distance: 48.6
click at [509, 215] on p "AB 1411 as written would require counties who do not satisfy conditions for all…" at bounding box center [562, 238] width 235 height 59
copy p "would require counties who do not satisfy conditions for all-mailed ballot elec…"
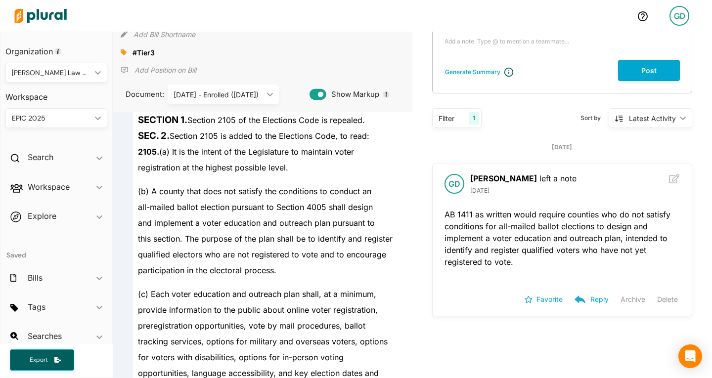
click at [322, 200] on div "all-mailed ballot election pursuant to Section 4005 shall design" at bounding box center [267, 207] width 268 height 16
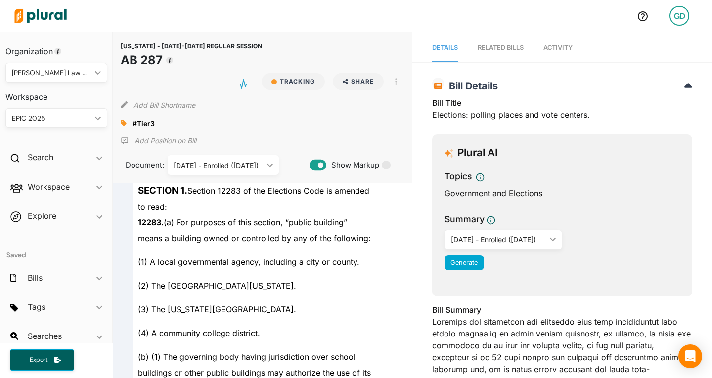
click at [555, 43] on link "Activity" at bounding box center [557, 48] width 29 height 28
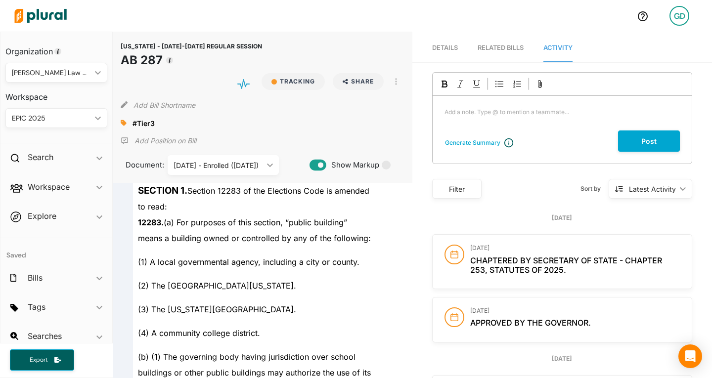
click at [461, 181] on div "Filter" at bounding box center [456, 189] width 49 height 20
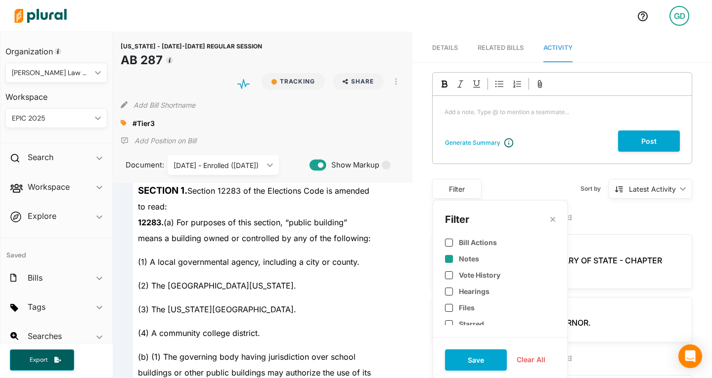
click at [467, 265] on div "Notes" at bounding box center [500, 259] width 110 height 16
checkbox input "true"
click at [474, 352] on button "Save" at bounding box center [476, 360] width 62 height 21
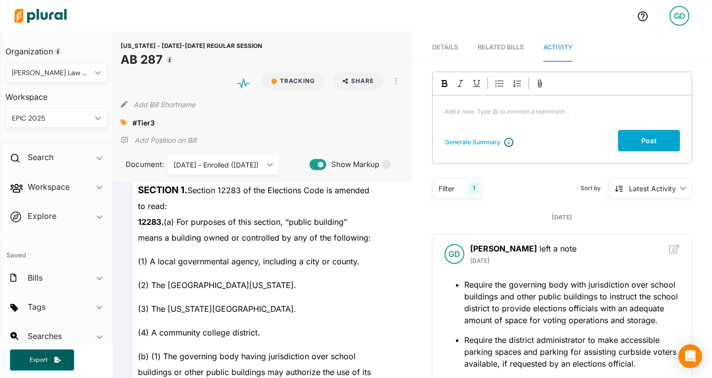
scroll to position [117, 0]
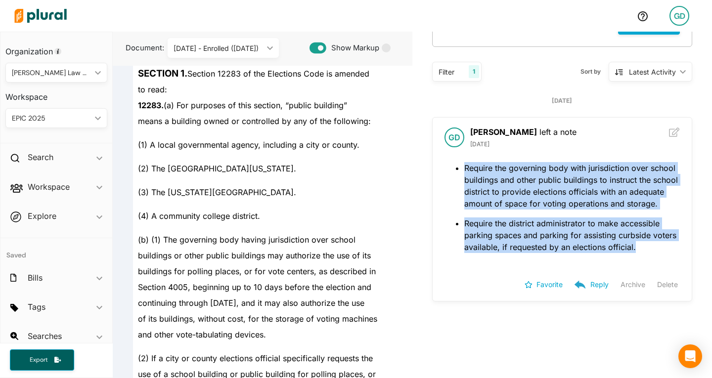
drag, startPoint x: 461, startPoint y: 167, endPoint x: 681, endPoint y: 256, distance: 237.4
click at [681, 256] on div "Require the governing body with jurisdiction over school buildings and other pu…" at bounding box center [562, 215] width 259 height 107
copy span "Require the governing body with jurisdiction over school buildings and other pu…"
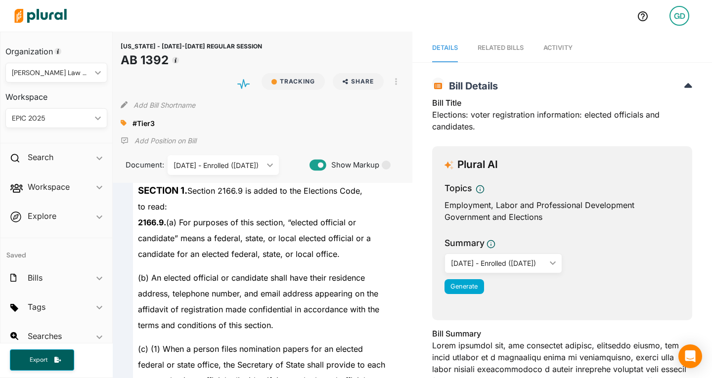
click at [564, 50] on span "Activity" at bounding box center [557, 47] width 29 height 7
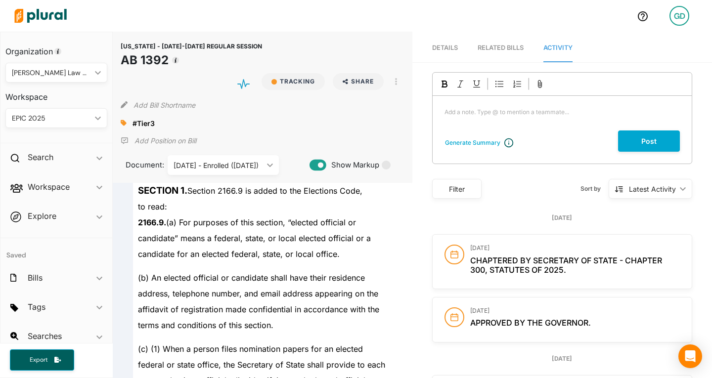
click at [466, 192] on div "Filter" at bounding box center [457, 189] width 37 height 10
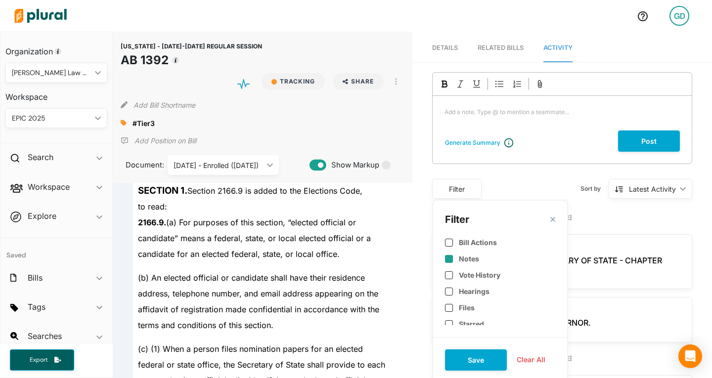
click at [468, 256] on label "Notes" at bounding box center [469, 259] width 20 height 8
checkbox input "true"
click at [480, 355] on button "Save" at bounding box center [476, 360] width 62 height 21
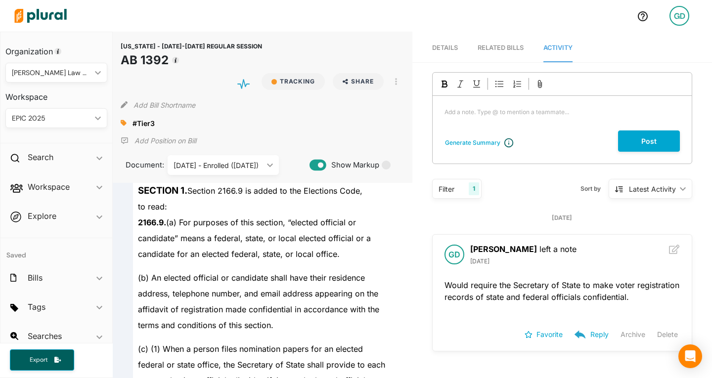
click at [441, 58] on link "Details" at bounding box center [445, 48] width 26 height 28
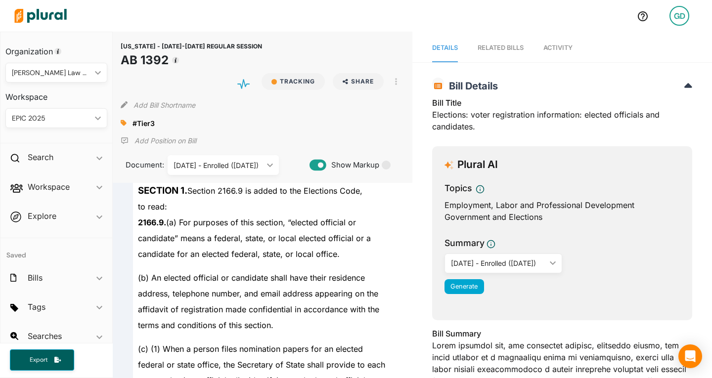
click at [500, 42] on link "RELATED BILLS" at bounding box center [501, 48] width 46 height 28
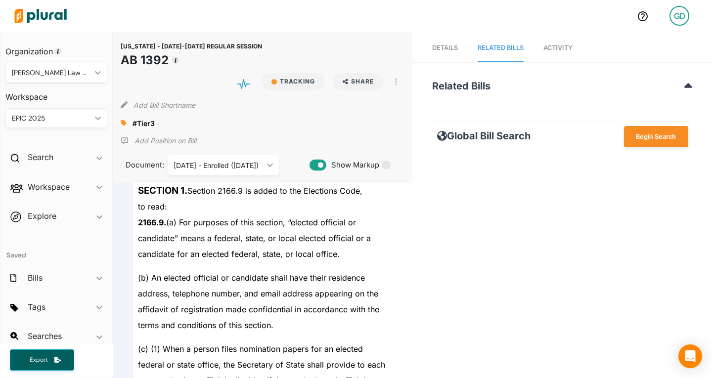
click at [536, 44] on nav "Details RELATED BILLS Activity" at bounding box center [562, 47] width 300 height 31
click at [554, 63] on div "Details RELATED BILLS Activity CALIFORNIA - 2025-2026 REGULAR SESSION AB 1392 R…" at bounding box center [562, 93] width 300 height 123
click at [552, 56] on link "Activity" at bounding box center [557, 48] width 29 height 28
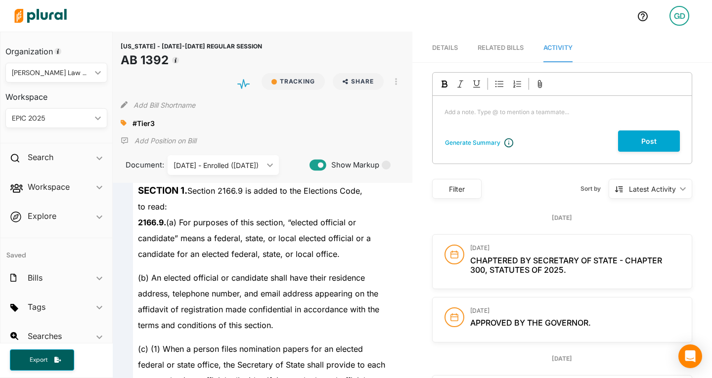
click at [452, 198] on div "Filter" at bounding box center [456, 189] width 49 height 20
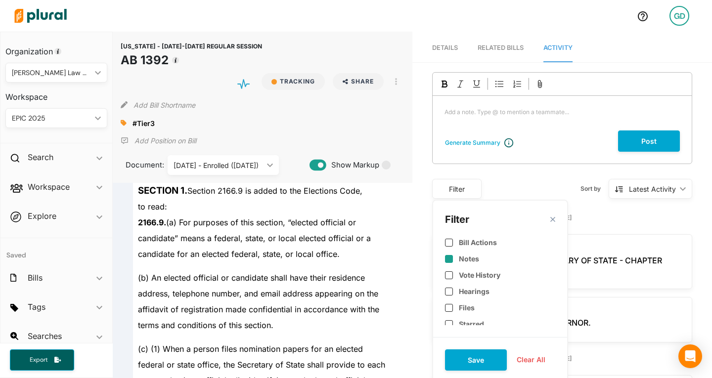
click at [465, 258] on label "Notes" at bounding box center [469, 259] width 20 height 8
checkbox input "true"
click at [472, 363] on button "Save" at bounding box center [476, 360] width 62 height 21
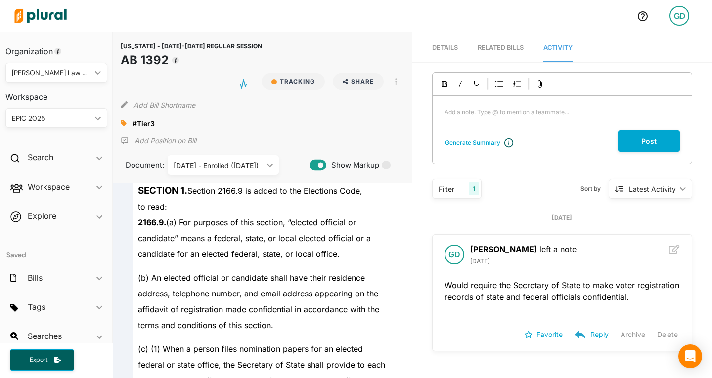
click at [494, 290] on p "Would require the Secretary of State to make voter registration records of stat…" at bounding box center [562, 291] width 235 height 24
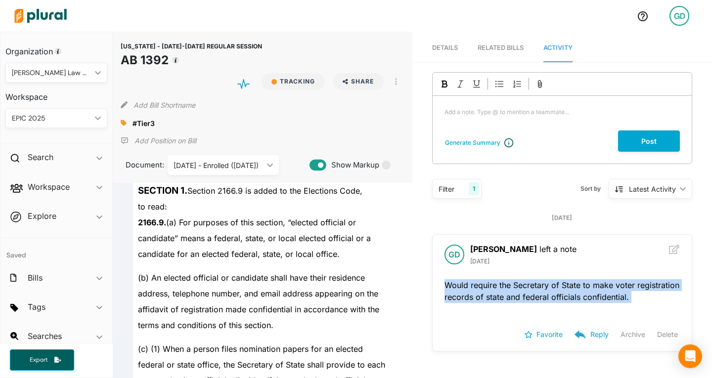
click at [494, 290] on p "Would require the Secretary of State to make voter registration records of stat…" at bounding box center [562, 291] width 235 height 24
copy div "Would require the Secretary of State to make voter registration records of stat…"
click at [290, 45] on div "CALIFORNIA - 2025-2026 REGULAR SESSION AB 1392 Tracking Share Email LinkedIn X …" at bounding box center [263, 55] width 284 height 30
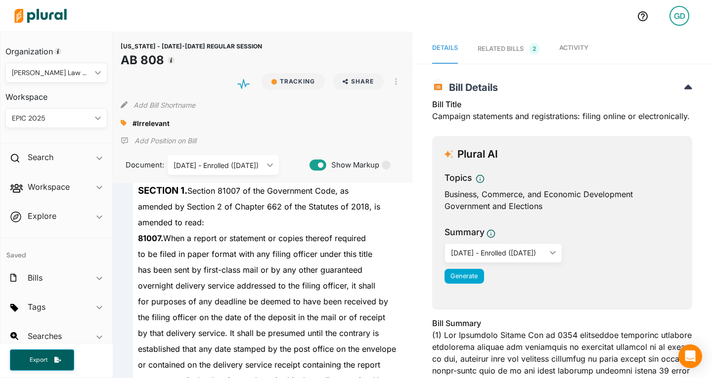
click at [569, 45] on span "Activity" at bounding box center [573, 47] width 29 height 7
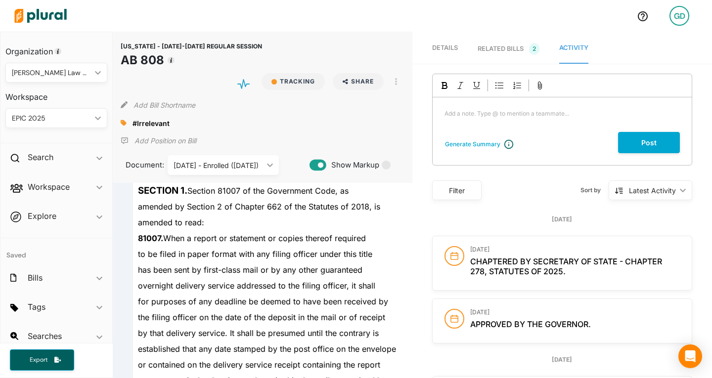
click at [446, 196] on div "Filter" at bounding box center [456, 191] width 49 height 20
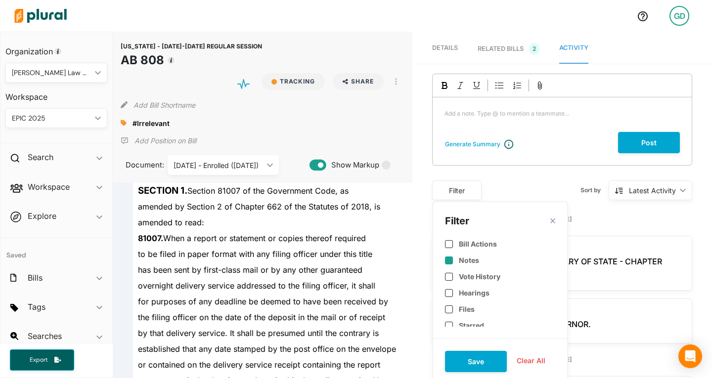
click at [459, 263] on label "Notes" at bounding box center [469, 260] width 20 height 8
checkbox input "true"
click at [465, 364] on button "Save" at bounding box center [476, 361] width 62 height 21
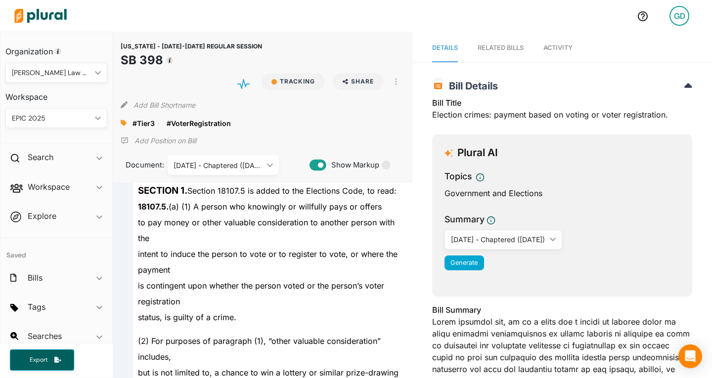
click at [557, 56] on link "Activity" at bounding box center [557, 48] width 29 height 28
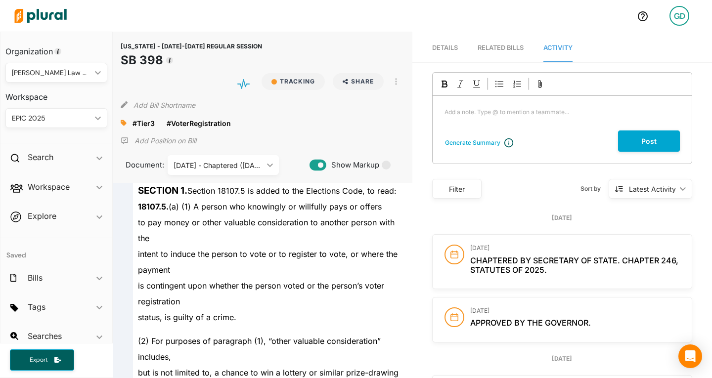
click at [457, 190] on div "Filter" at bounding box center [457, 189] width 37 height 10
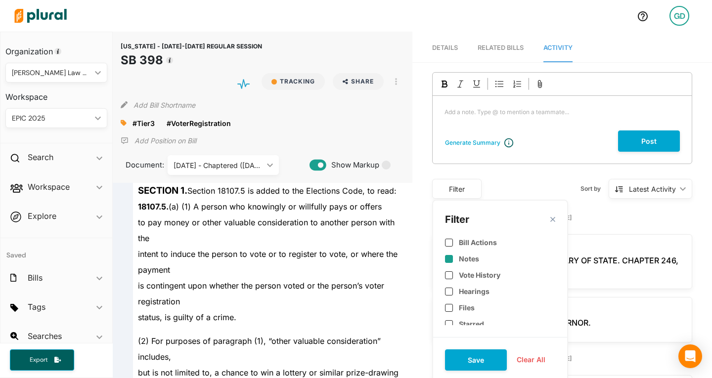
click at [464, 262] on label "Notes" at bounding box center [469, 259] width 20 height 8
checkbox input "true"
click at [476, 361] on button "Save" at bounding box center [476, 360] width 62 height 21
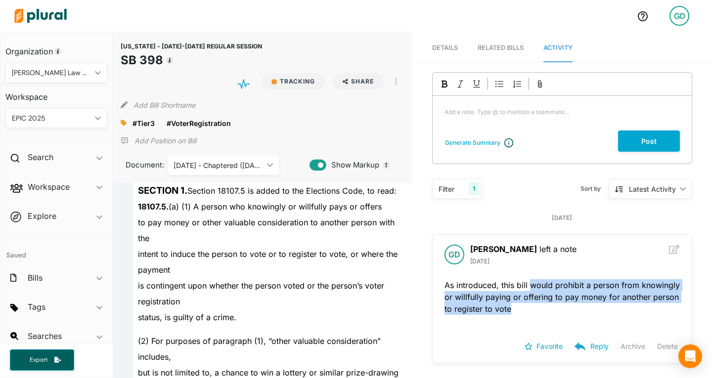
drag, startPoint x: 527, startPoint y: 286, endPoint x: 587, endPoint y: 305, distance: 63.3
click at [587, 305] on p "As introduced, this bill would prohibit a person from knowingly or willfully pa…" at bounding box center [562, 297] width 235 height 36
copy p "would prohibit a person from knowingly or willfully paying or offering to pay m…"
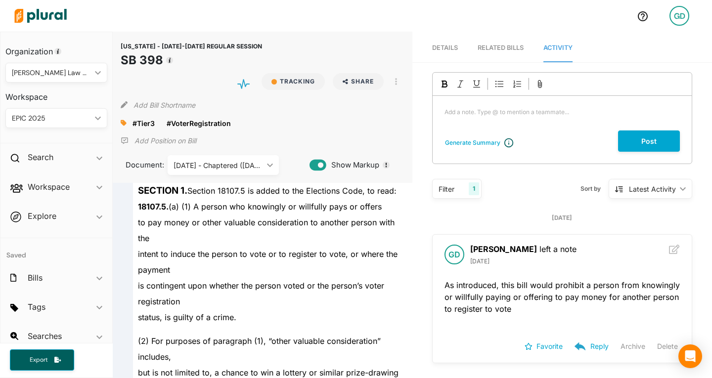
click at [223, 300] on div "is contingent upon whether the person voted or the person’s voter registration" at bounding box center [267, 294] width 268 height 32
